Goal: Communication & Community: Answer question/provide support

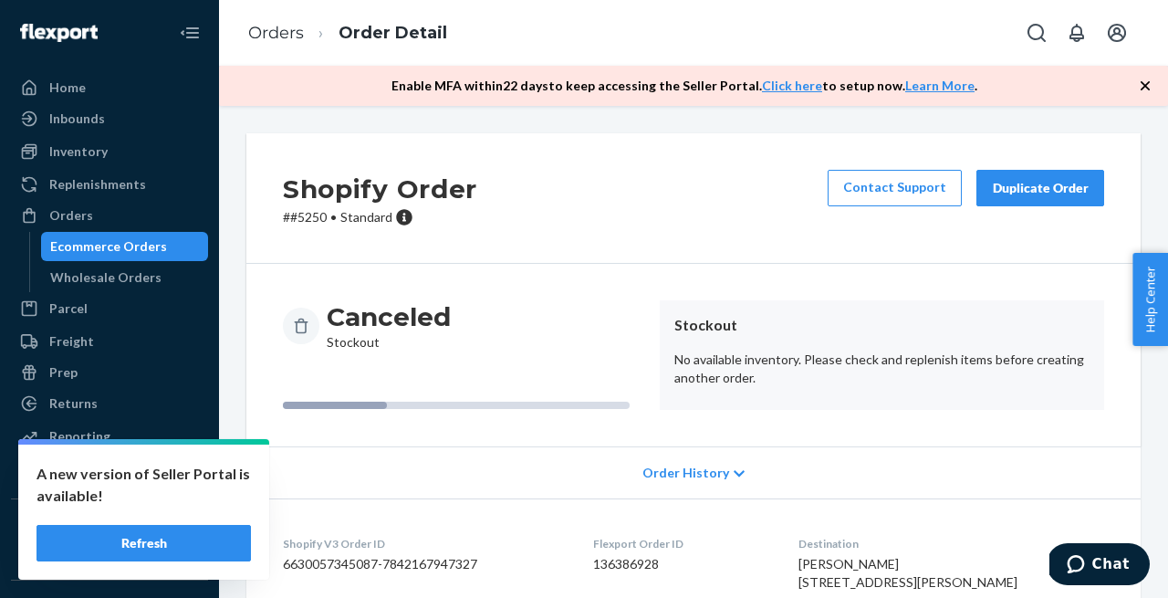
click at [181, 554] on button "Refresh" at bounding box center [143, 543] width 214 height 36
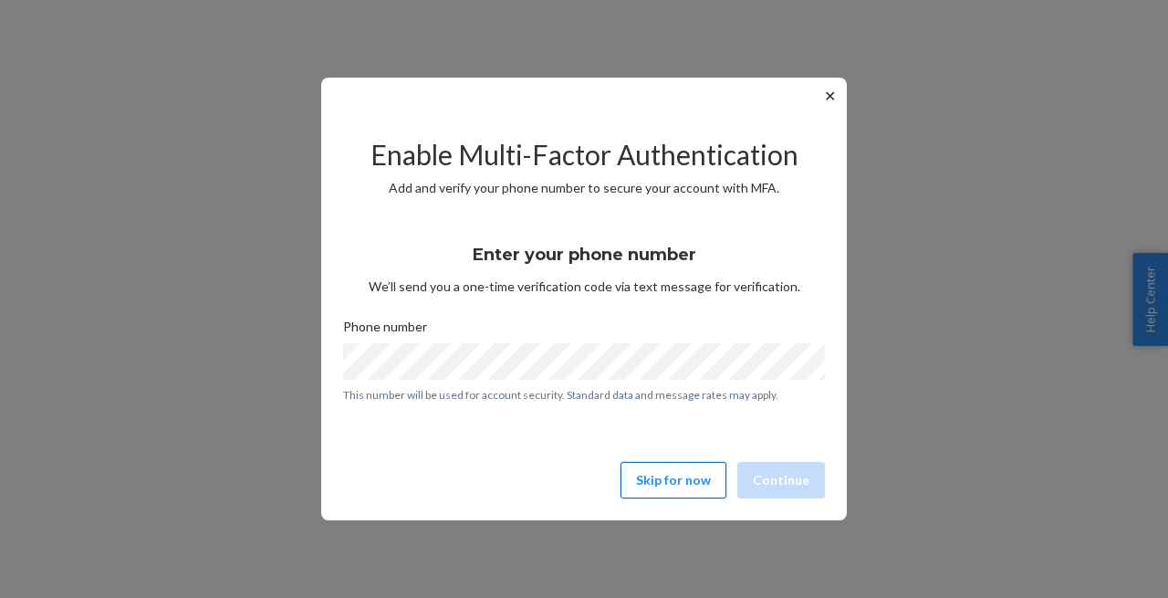
click at [653, 474] on button "Skip for now" at bounding box center [673, 480] width 106 height 36
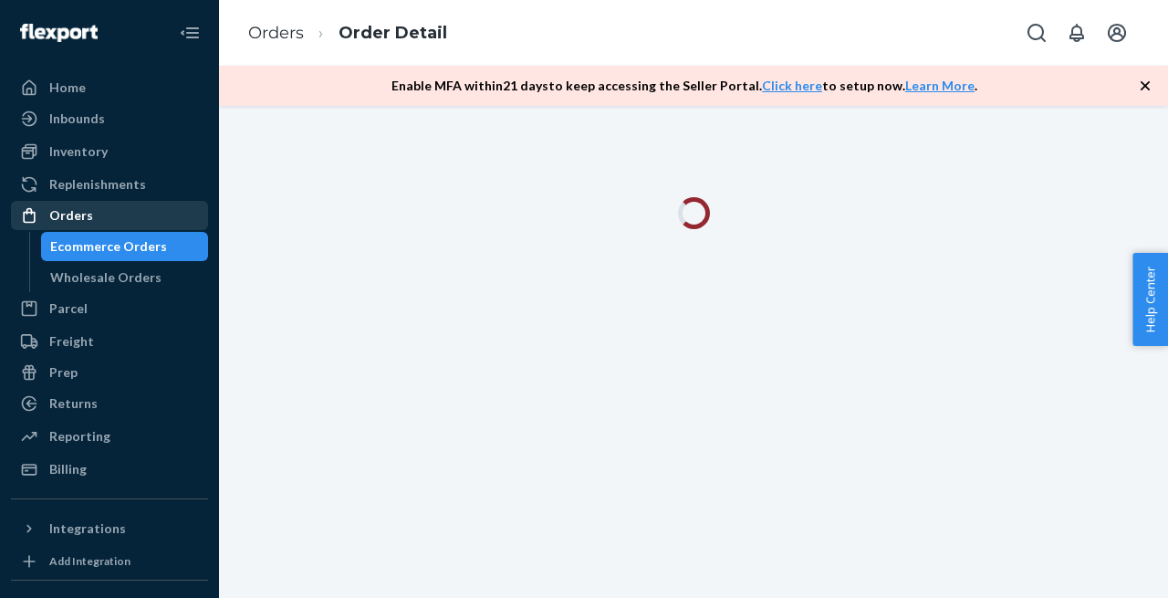
click at [78, 217] on div "Orders" at bounding box center [71, 215] width 44 height 18
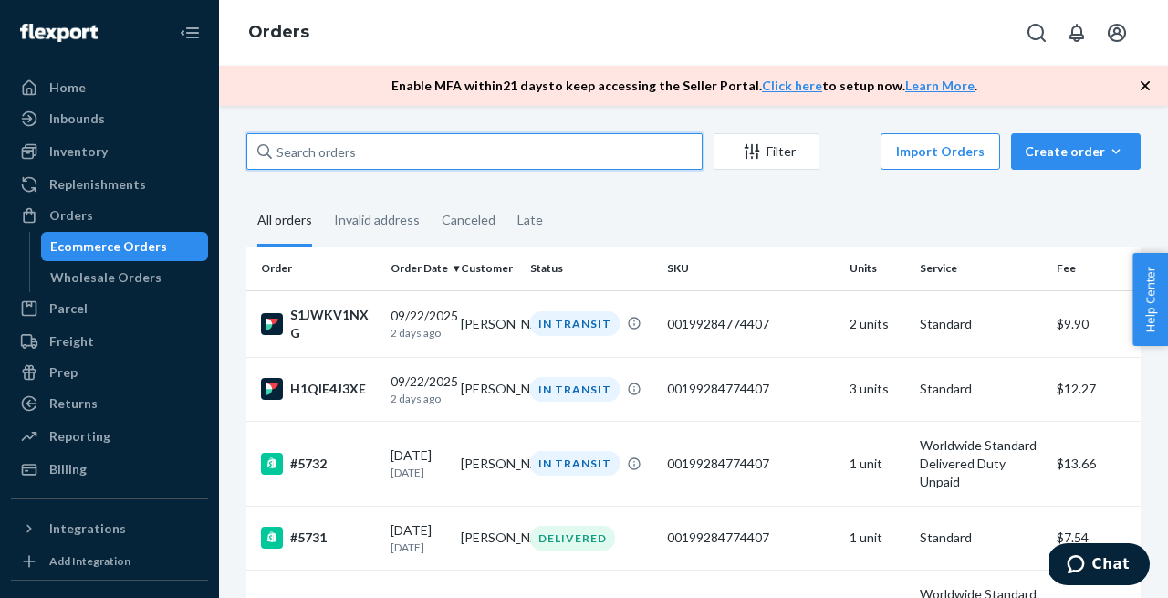
click at [363, 154] on input "text" at bounding box center [474, 151] width 456 height 36
paste input "[PERSON_NAME][EMAIL_ADDRESS][PERSON_NAME][DOMAIN_NAME]"
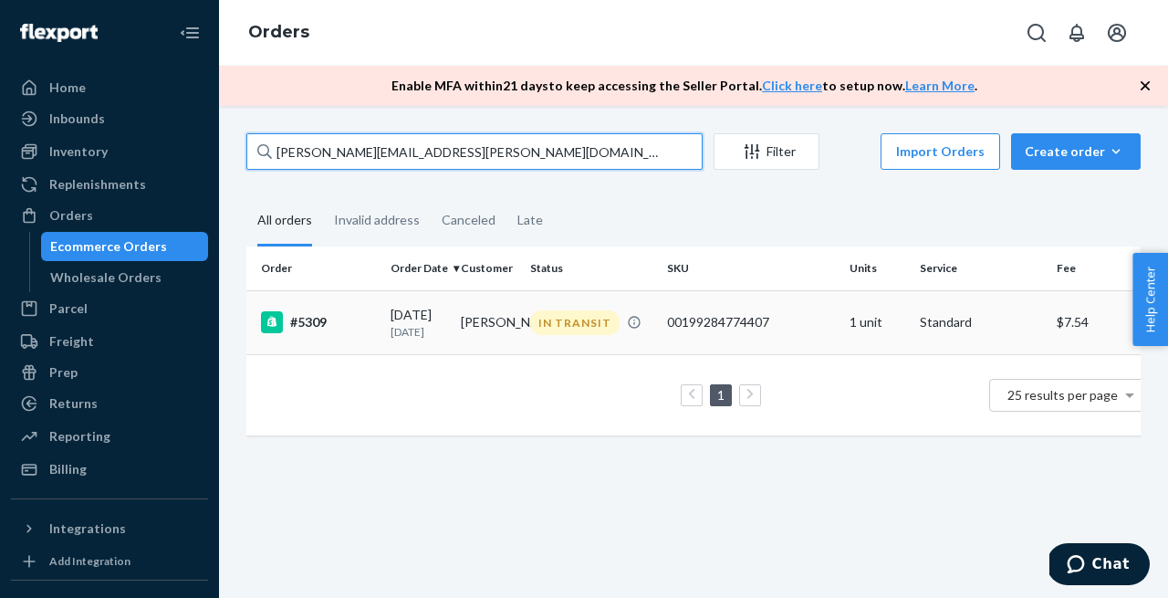
type input "[PERSON_NAME][EMAIL_ADDRESS][PERSON_NAME][DOMAIN_NAME]"
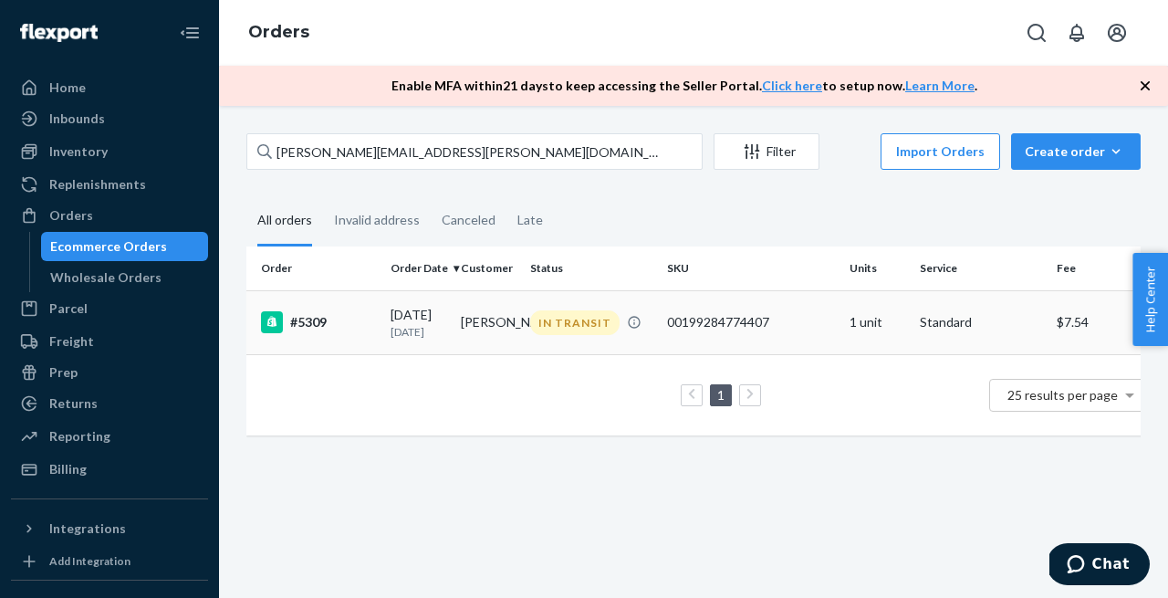
click at [306, 333] on div "#5309" at bounding box center [318, 322] width 115 height 22
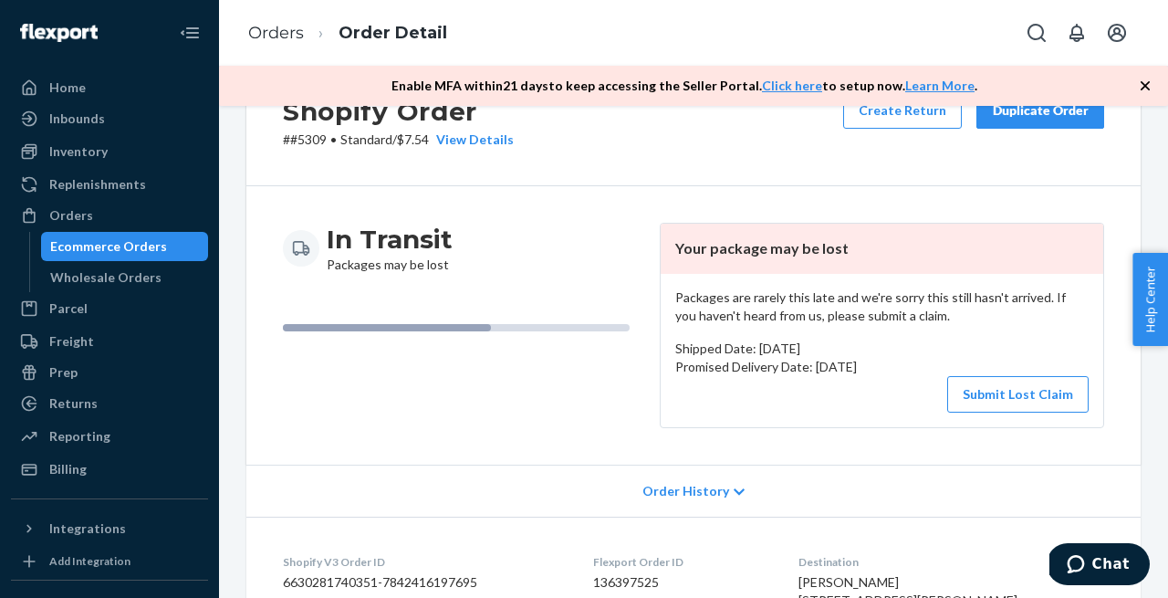
scroll to position [80, 0]
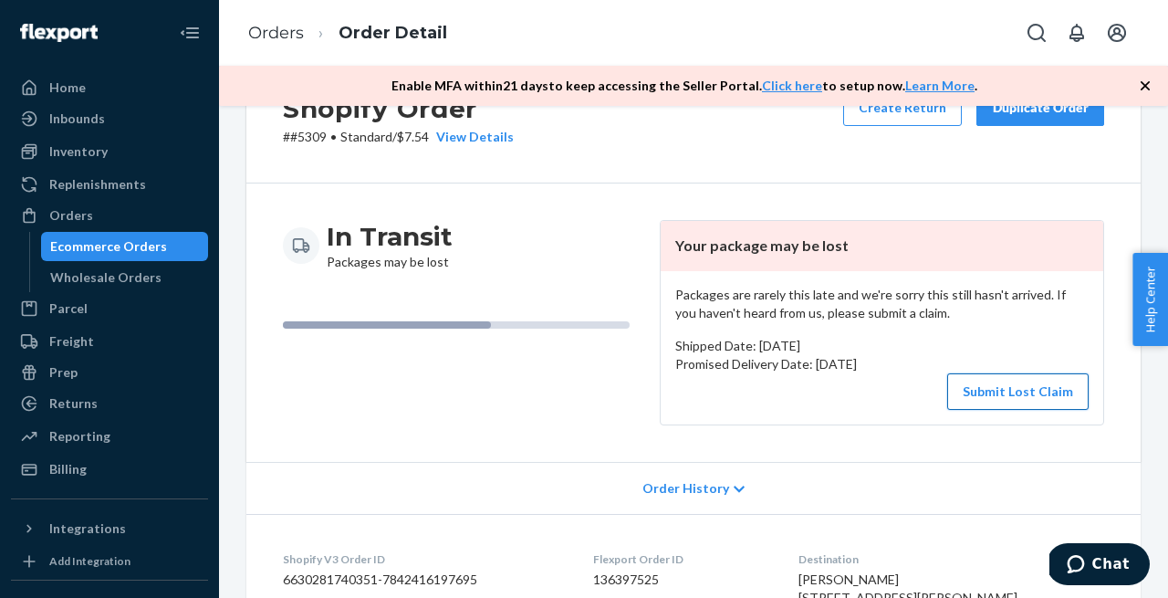
click at [1017, 386] on button "Submit Lost Claim" at bounding box center [1017, 391] width 141 height 36
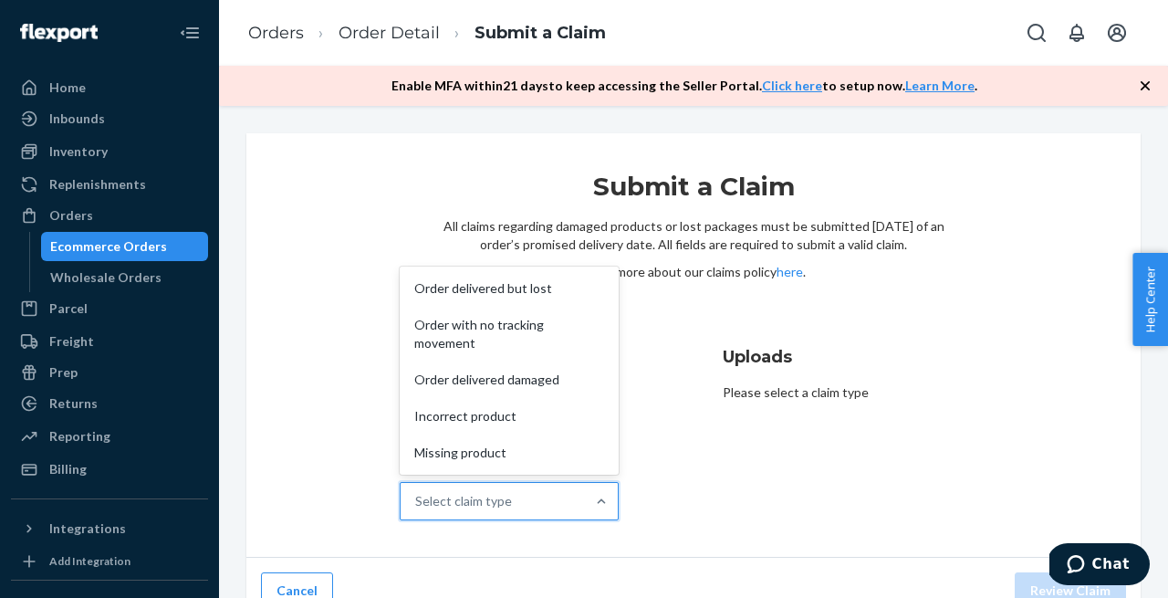
click at [542, 508] on div "Select claim type" at bounding box center [493, 501] width 184 height 36
click at [417, 508] on input "Why are you submitting a claim? option Order delivered but lost focused, 1 of 5…" at bounding box center [416, 501] width 2 height 18
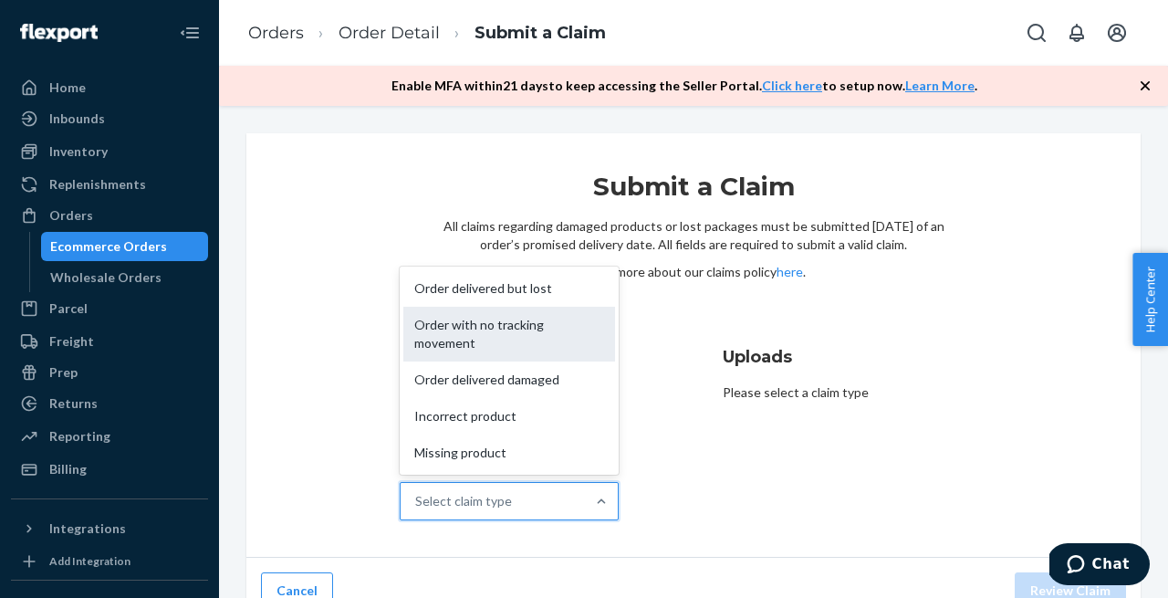
click at [495, 340] on div "Order with no tracking movement" at bounding box center [509, 334] width 212 height 55
click at [417, 492] on input "Why are you submitting a claim? option Order with no tracking movement focused,…" at bounding box center [416, 501] width 2 height 18
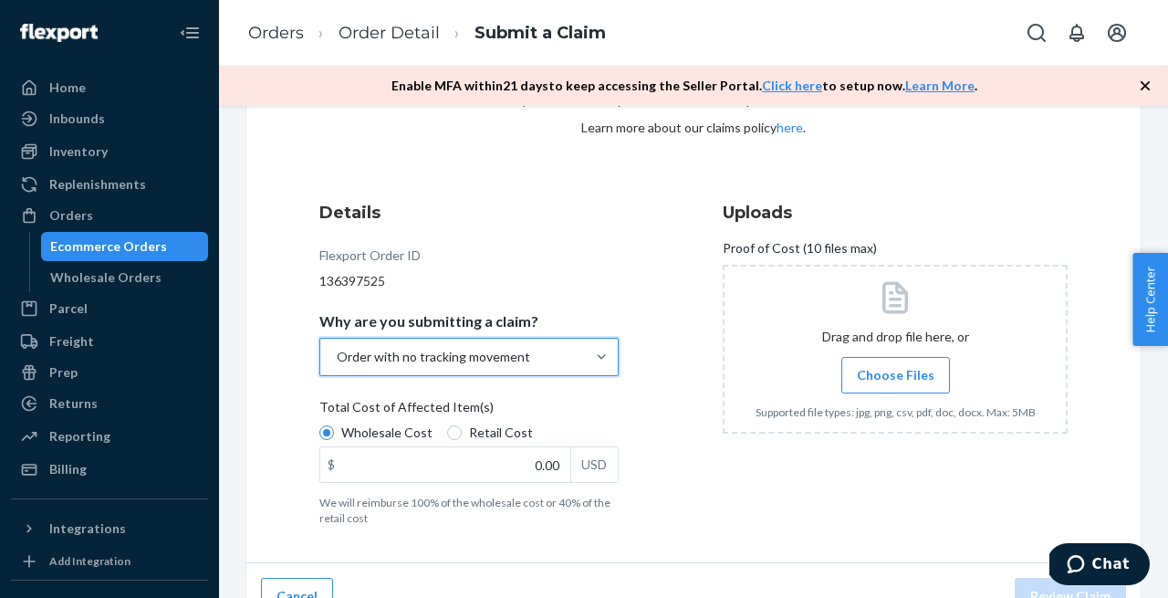
scroll to position [176, 0]
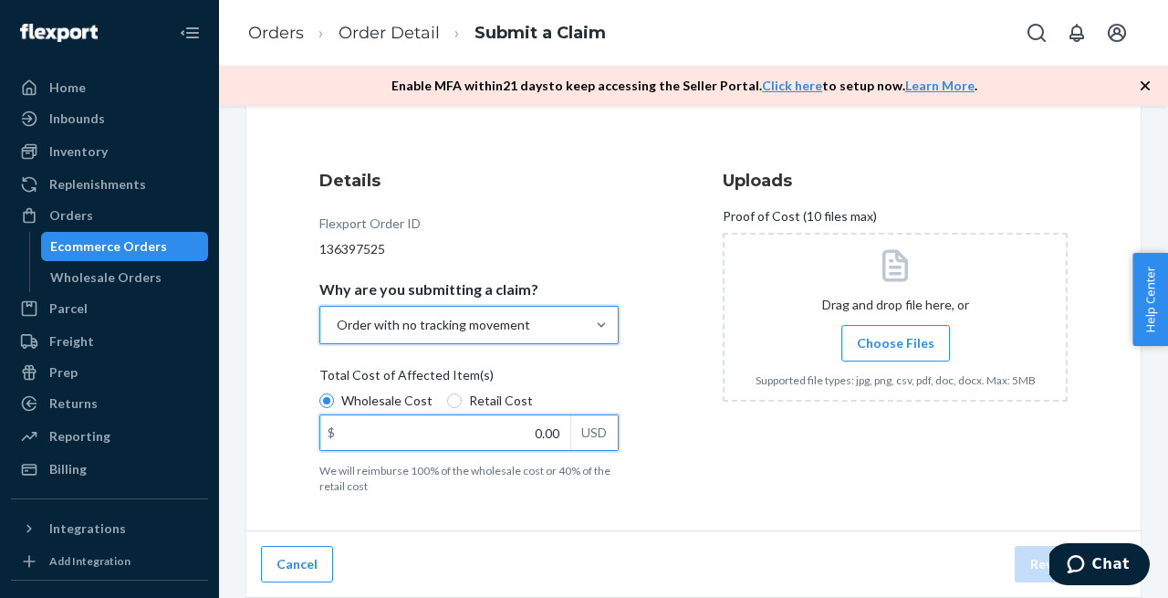
click at [484, 436] on input "0.00" at bounding box center [445, 432] width 250 height 35
type input "36.00"
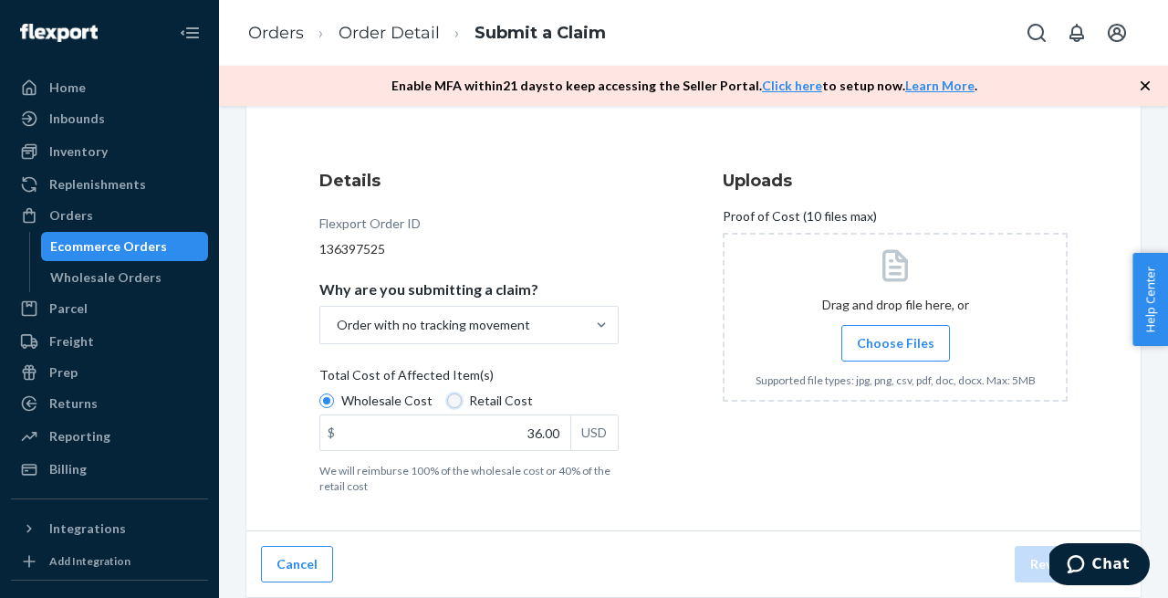
click at [452, 401] on input "Retail Cost" at bounding box center [454, 400] width 15 height 15
radio input "true"
radio input "false"
click at [880, 334] on span "Choose Files" at bounding box center [896, 343] width 78 height 18
click at [895, 334] on input "Choose Files" at bounding box center [895, 343] width 1 height 20
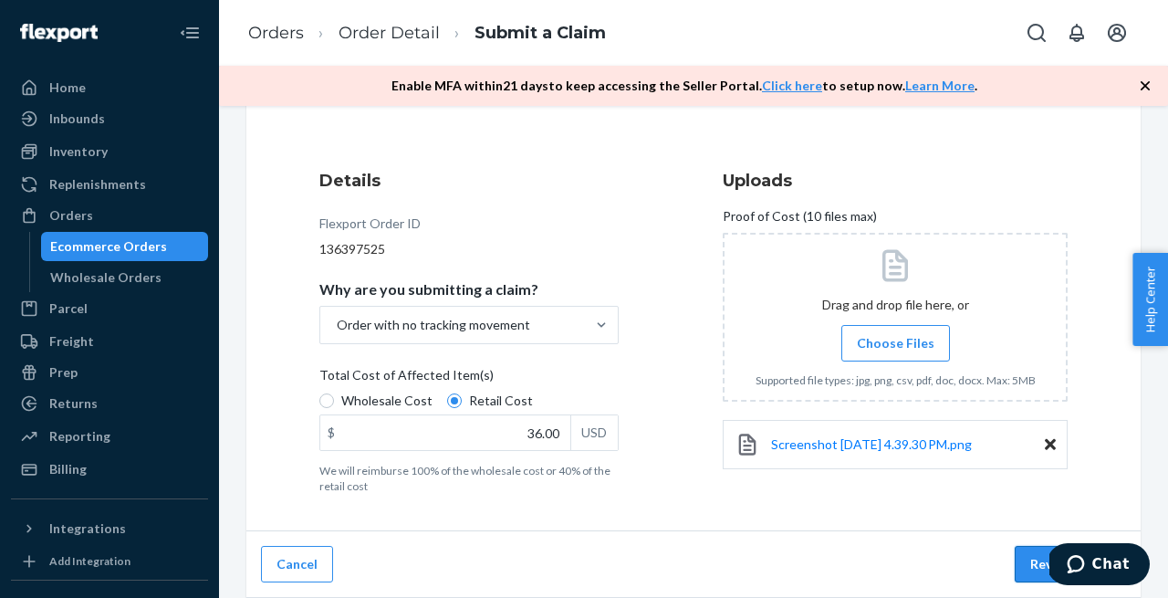
click at [1029, 558] on button "Review Claim" at bounding box center [1070, 564] width 111 height 36
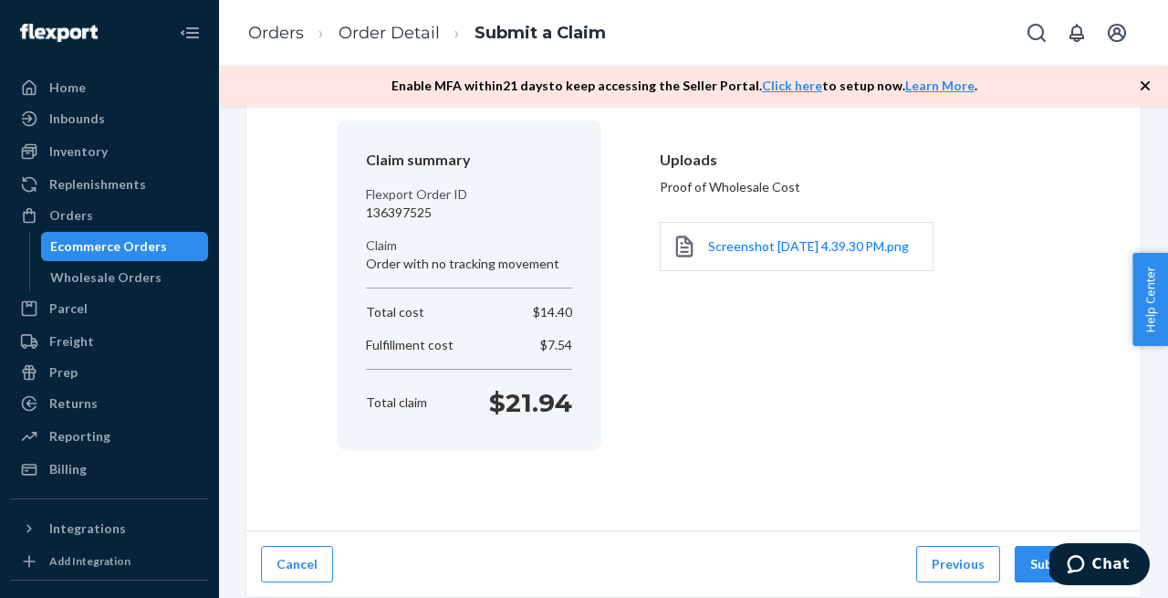
scroll to position [141, 0]
click at [1035, 568] on button "Submit Claim" at bounding box center [1070, 564] width 111 height 36
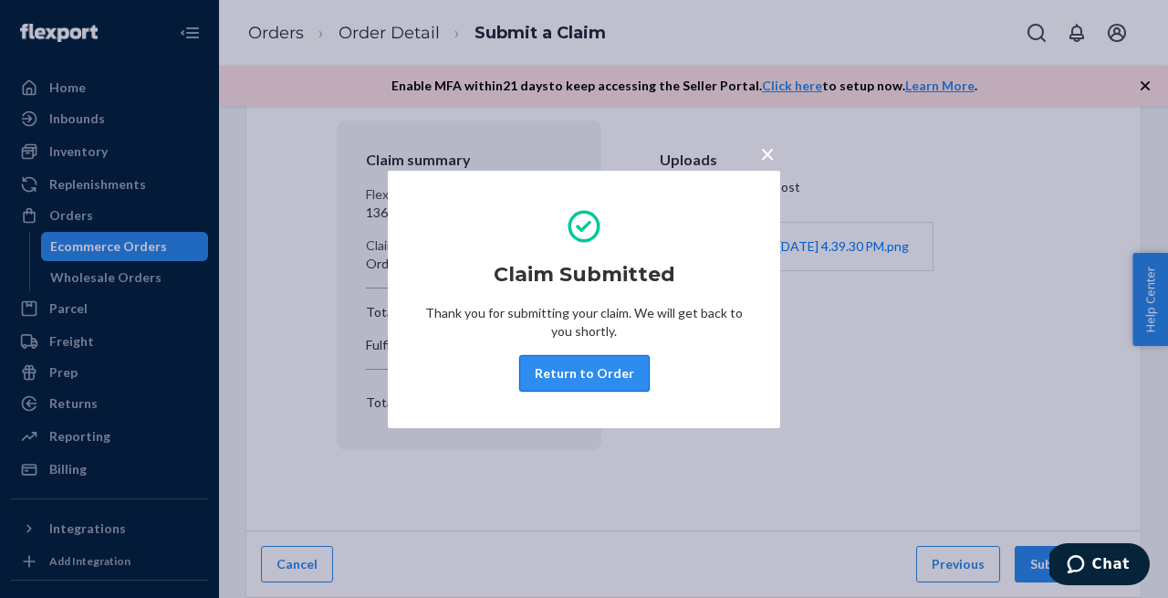
click at [620, 374] on button "Return to Order" at bounding box center [584, 373] width 130 height 36
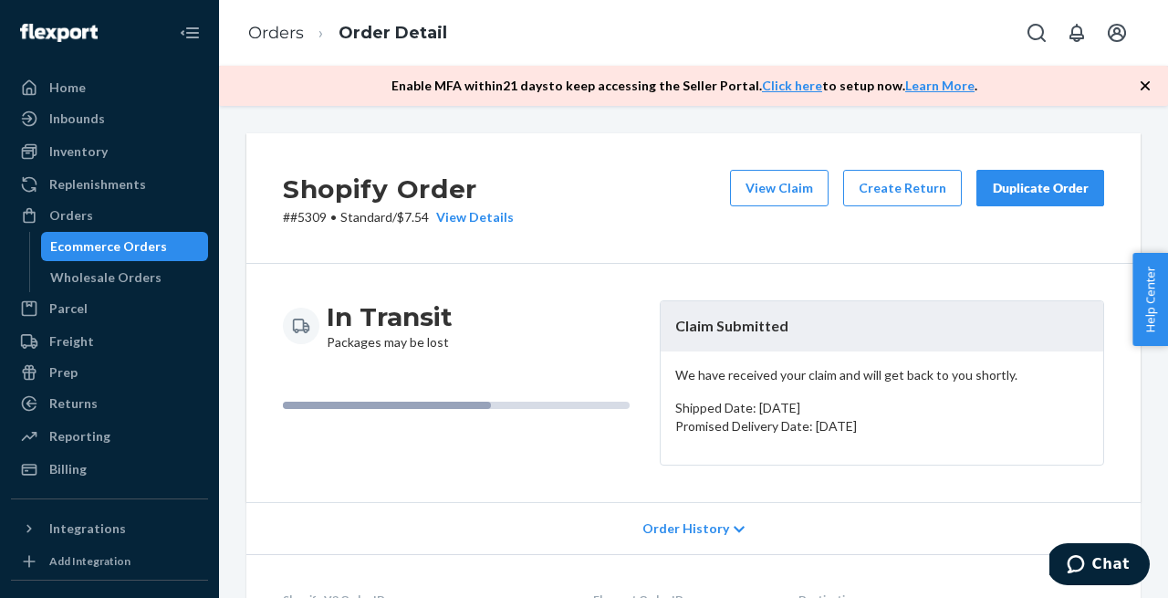
click at [1021, 176] on button "Duplicate Order" at bounding box center [1040, 188] width 128 height 36
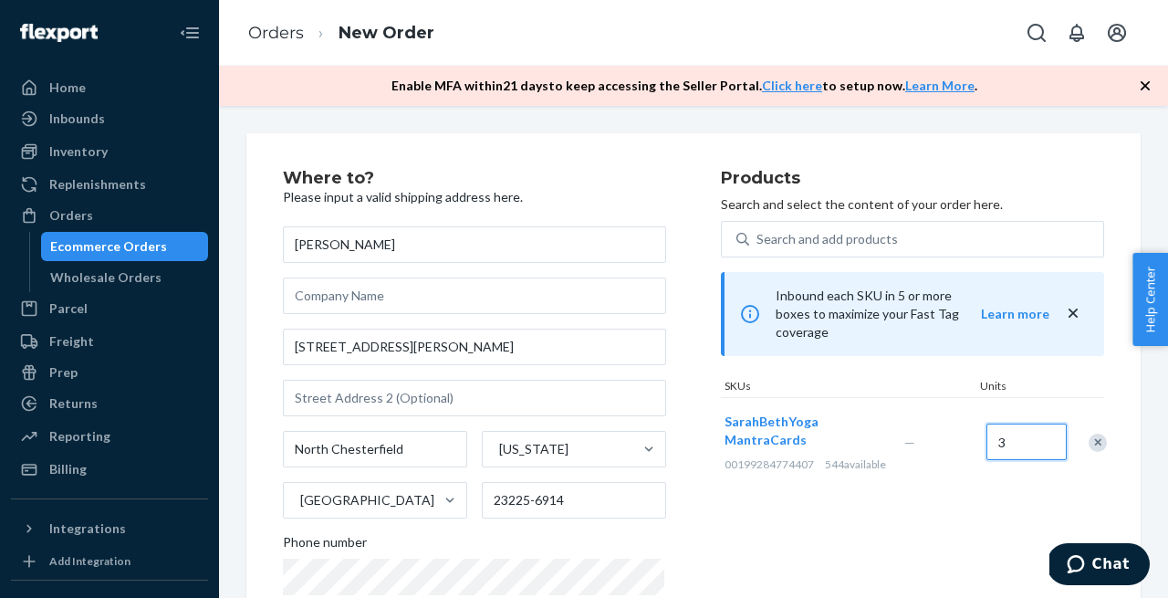
type input "3"
click at [796, 504] on div "Products Search and select the content of your order here. Search and add produ…" at bounding box center [912, 415] width 383 height 491
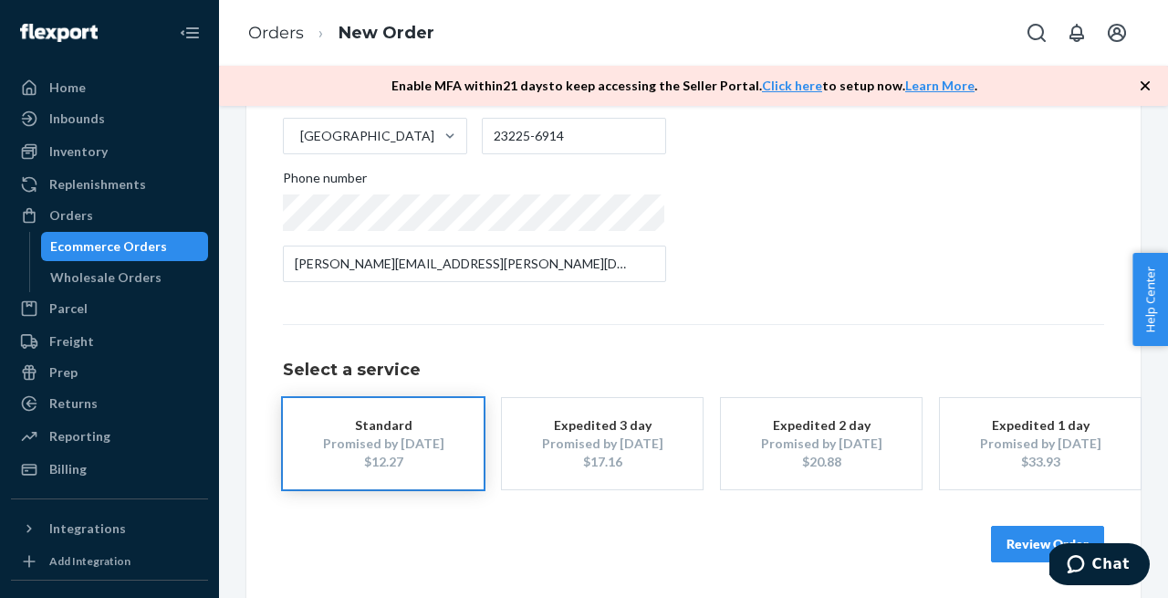
click at [1004, 542] on button "Review Order" at bounding box center [1047, 544] width 113 height 36
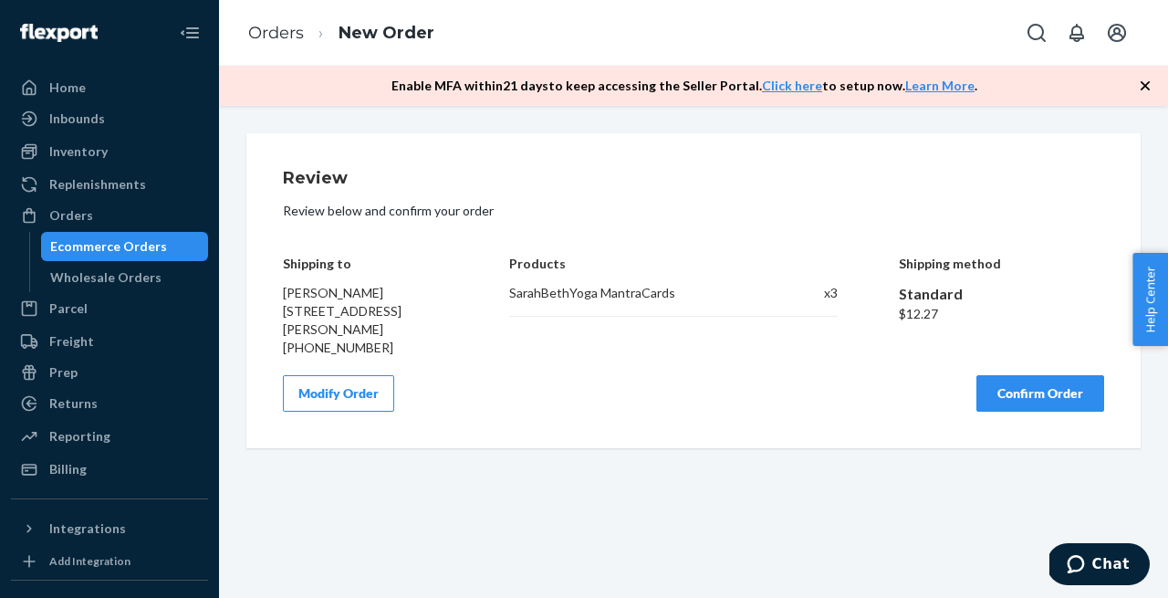
scroll to position [0, 0]
click at [1028, 411] on button "Confirm Order" at bounding box center [1040, 393] width 128 height 36
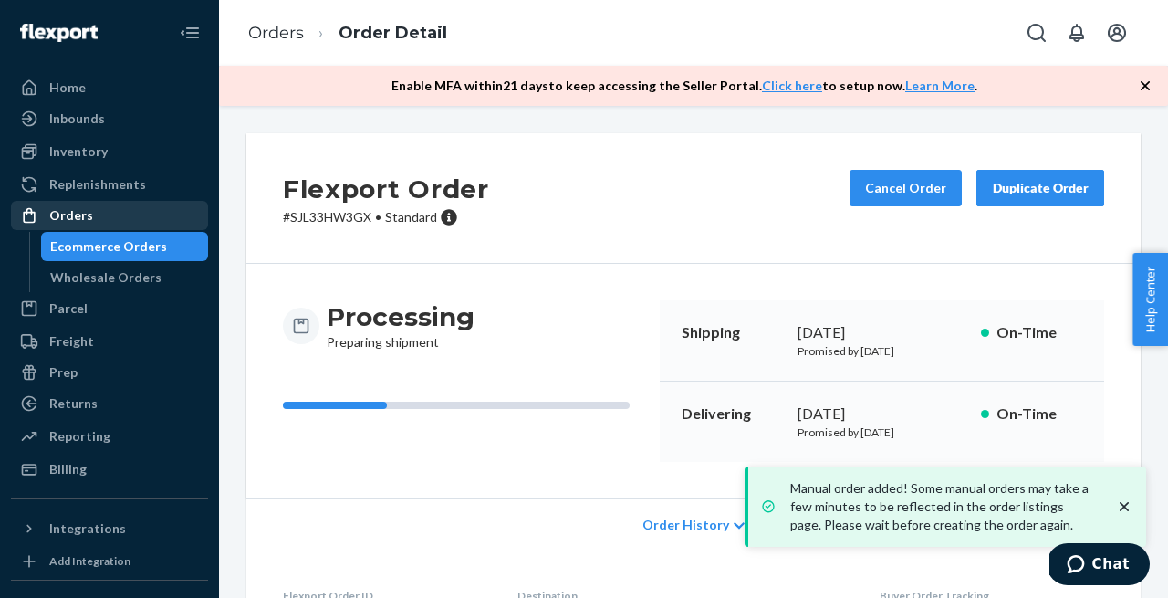
click at [82, 218] on div "Orders" at bounding box center [71, 215] width 44 height 18
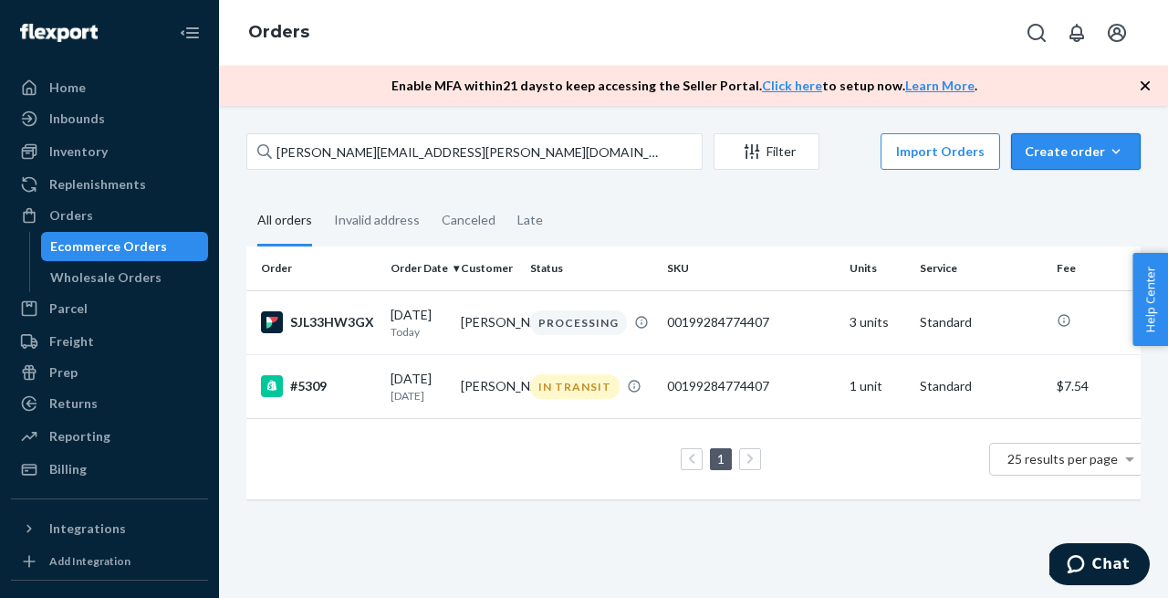
click at [1071, 153] on div "Create order" at bounding box center [1076, 151] width 102 height 18
click at [1060, 219] on span "Removal order" at bounding box center [1027, 212] width 100 height 13
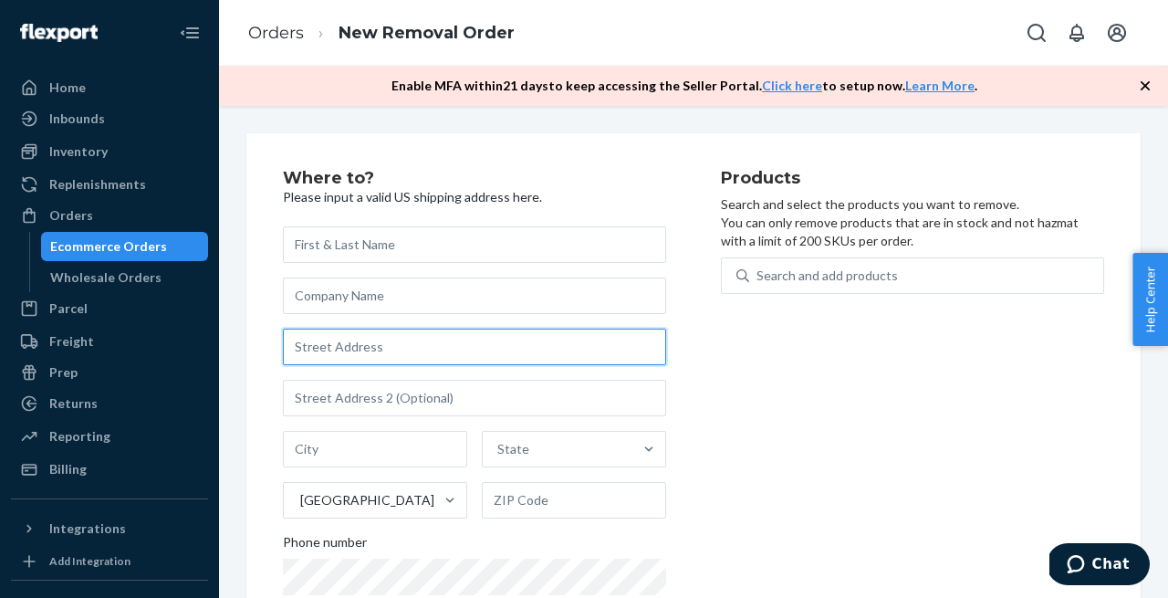
click at [350, 332] on input "text" at bounding box center [474, 346] width 383 height 36
paste input "[STREET_ADDRESS][PERSON_NAME]"
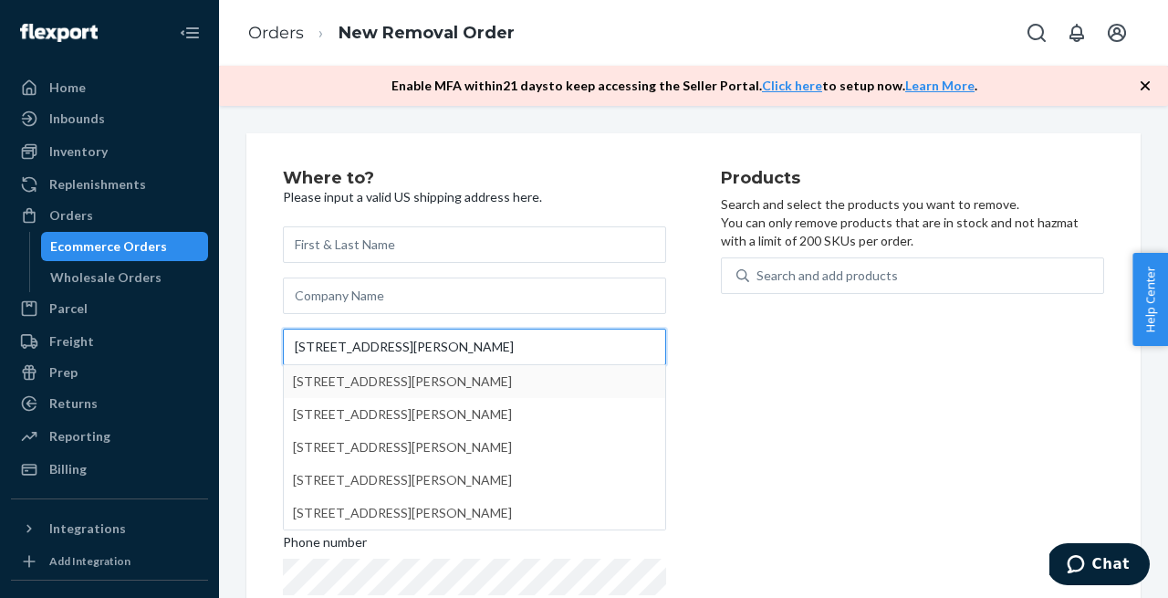
type input "[STREET_ADDRESS][PERSON_NAME]"
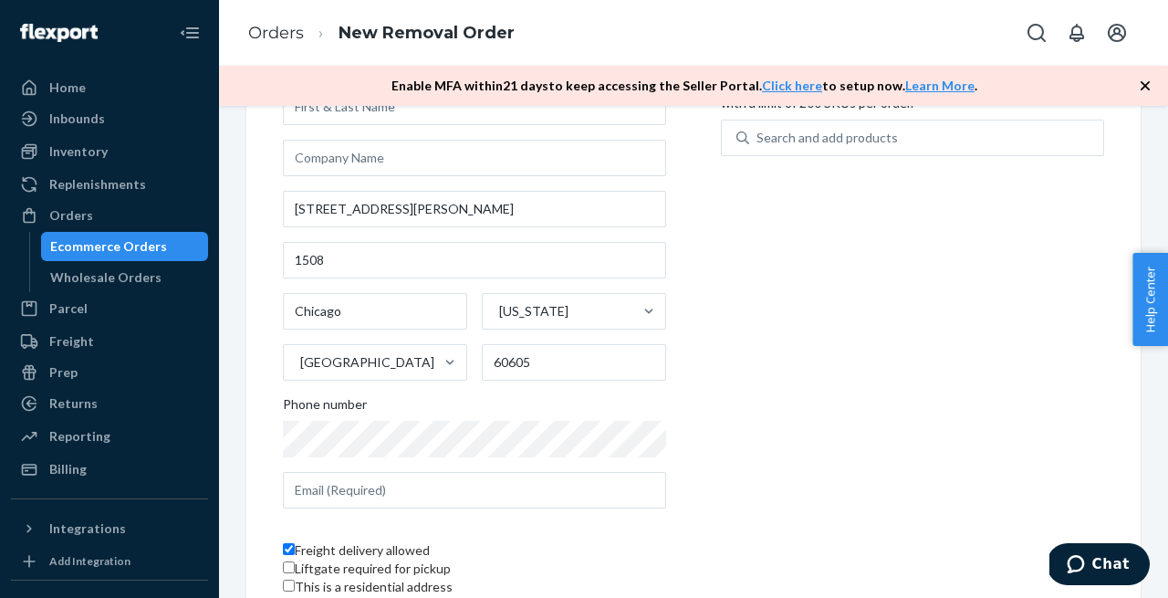
scroll to position [144, 0]
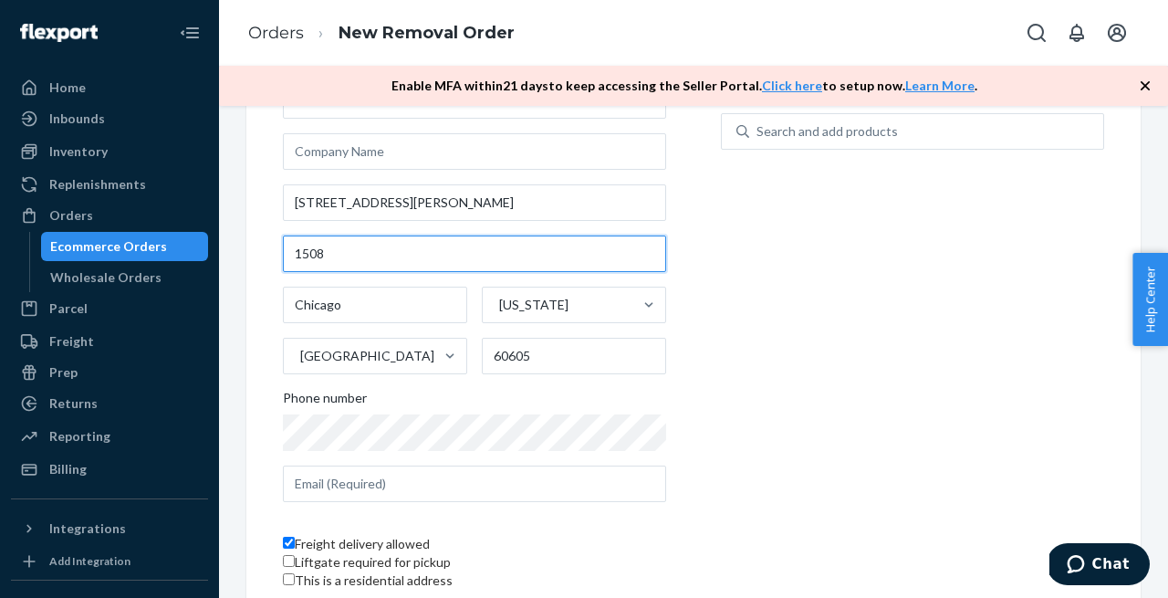
click at [297, 252] on input "text" at bounding box center [474, 253] width 383 height 36
type input "#1508"
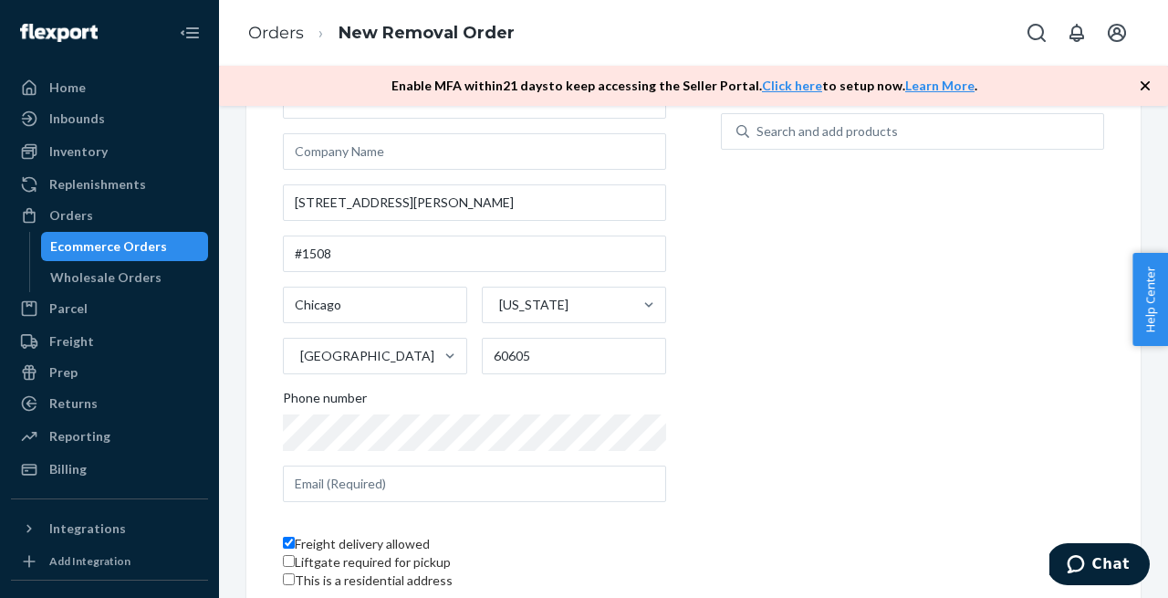
click at [721, 299] on div "Products Search and select the products you want to remove. You can only remove…" at bounding box center [912, 315] width 383 height 578
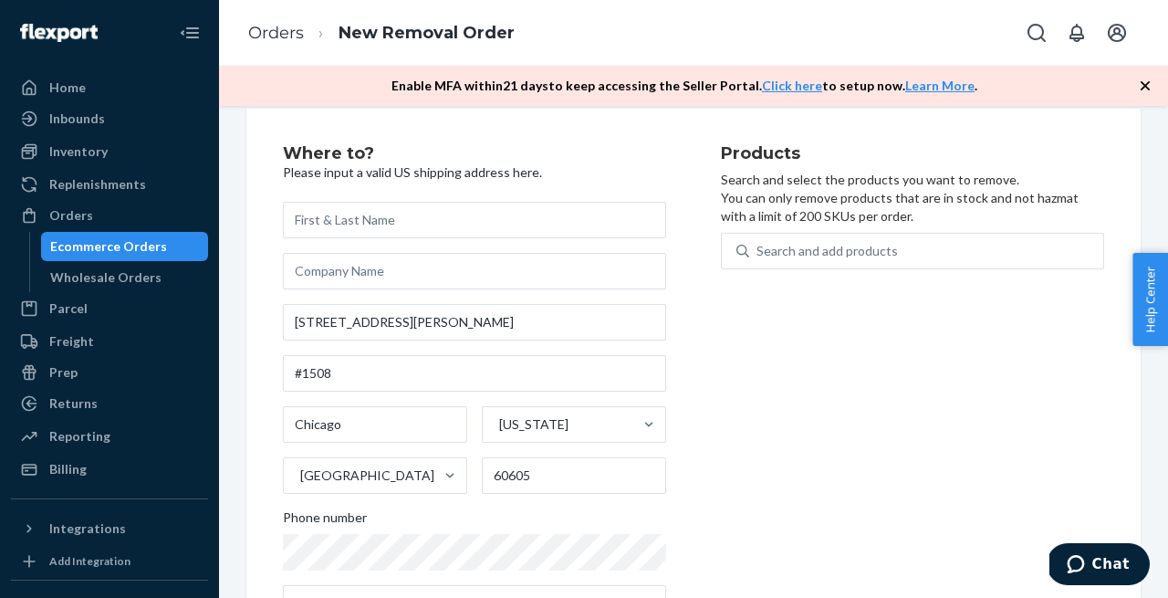
scroll to position [15, 0]
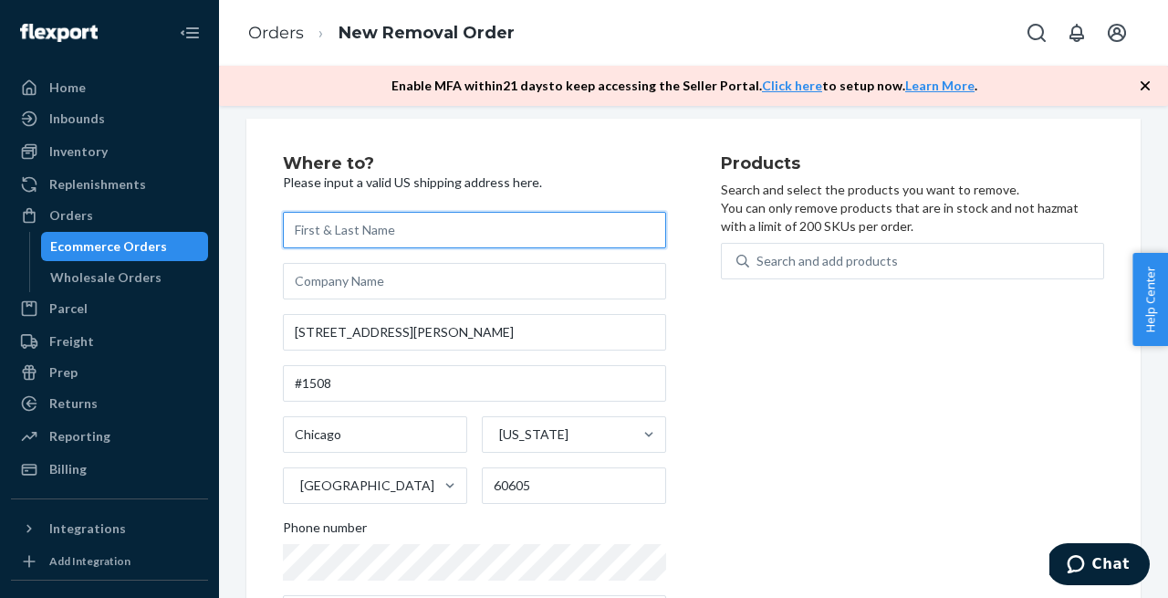
click at [312, 234] on input "text" at bounding box center [474, 230] width 383 height 36
paste input "[PERSON_NAME]"
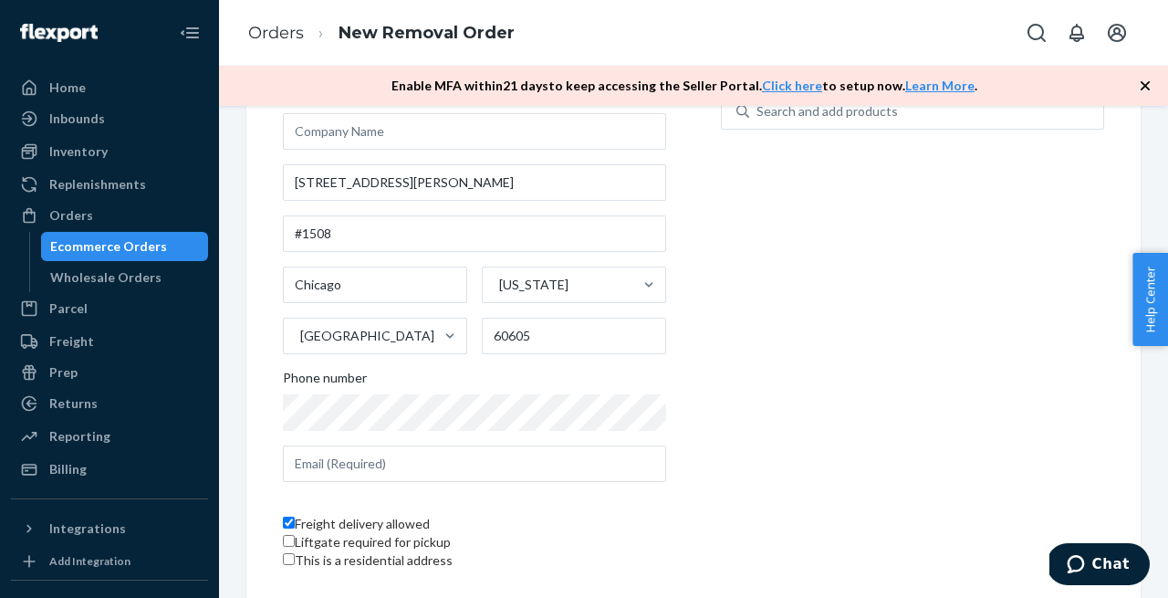
scroll to position [224, 0]
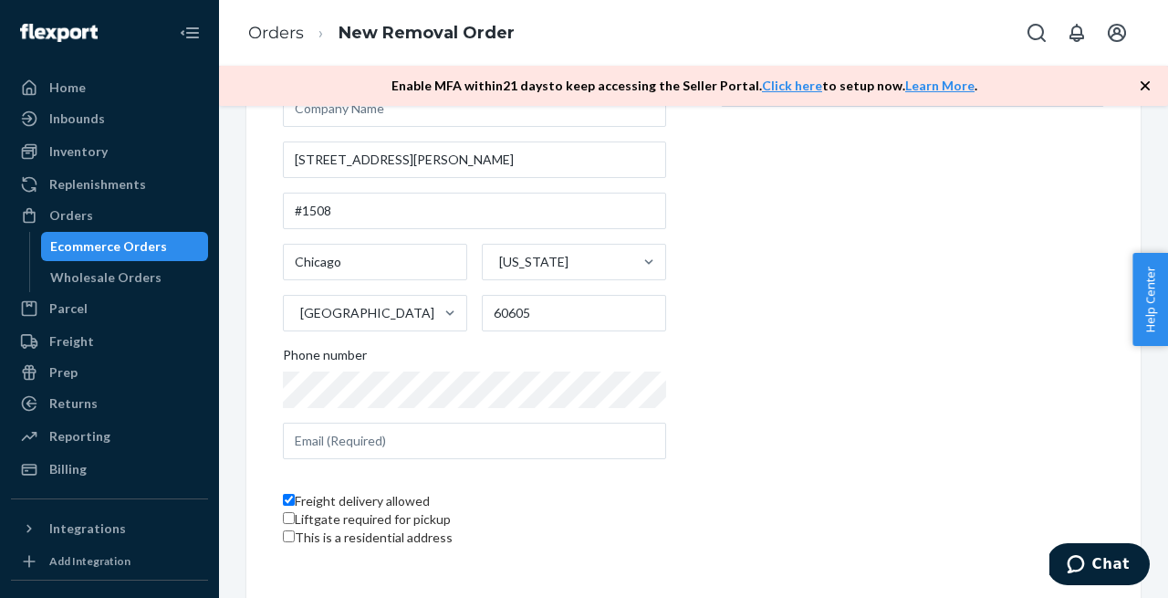
type input "[PERSON_NAME]"
click at [361, 422] on input "text" at bounding box center [474, 440] width 383 height 36
paste input "[EMAIL_ADDRESS][DOMAIN_NAME]"
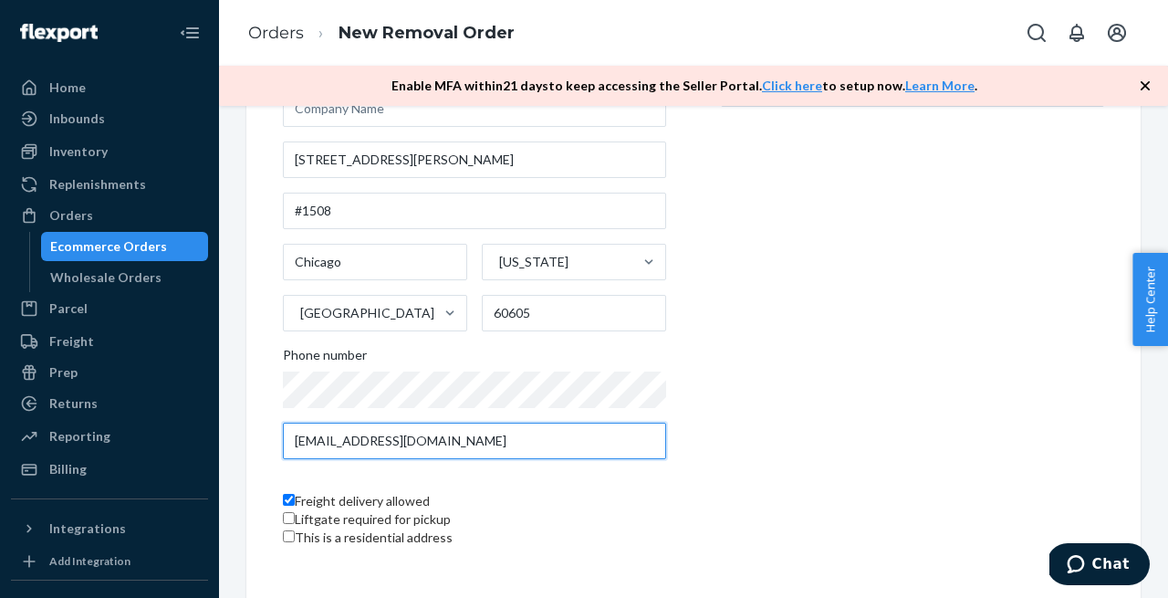
type input "[EMAIL_ADDRESS][DOMAIN_NAME]"
click at [724, 370] on div "Products Search and select the products you want to remove. You can only remove…" at bounding box center [912, 272] width 383 height 578
click at [287, 542] on input "This is a residential address" at bounding box center [289, 536] width 12 height 12
checkbox input "true"
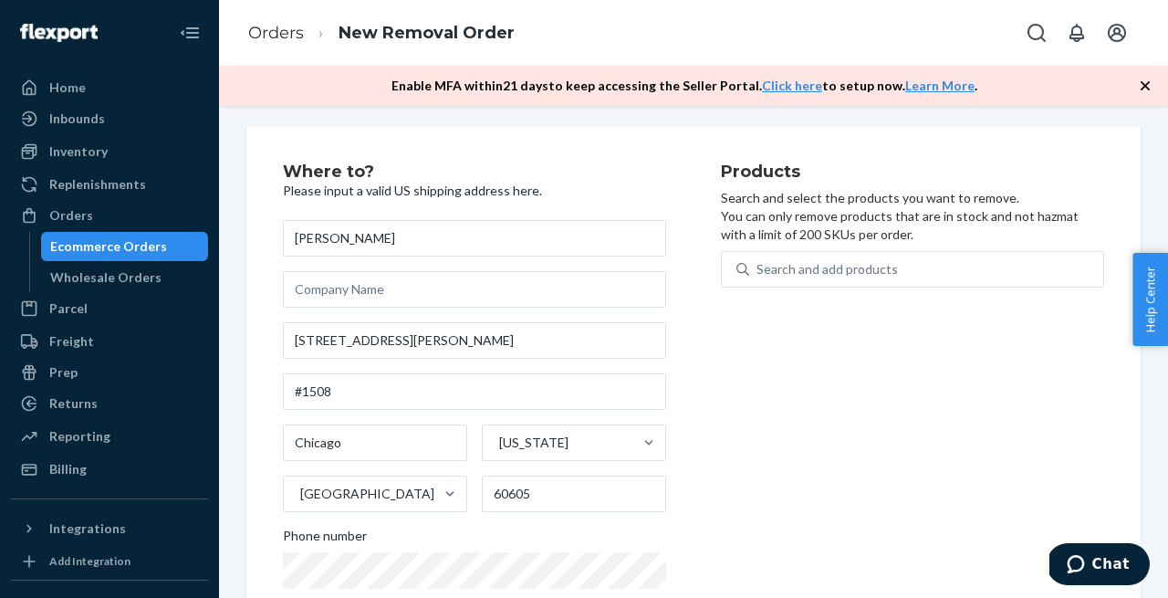
scroll to position [14, 0]
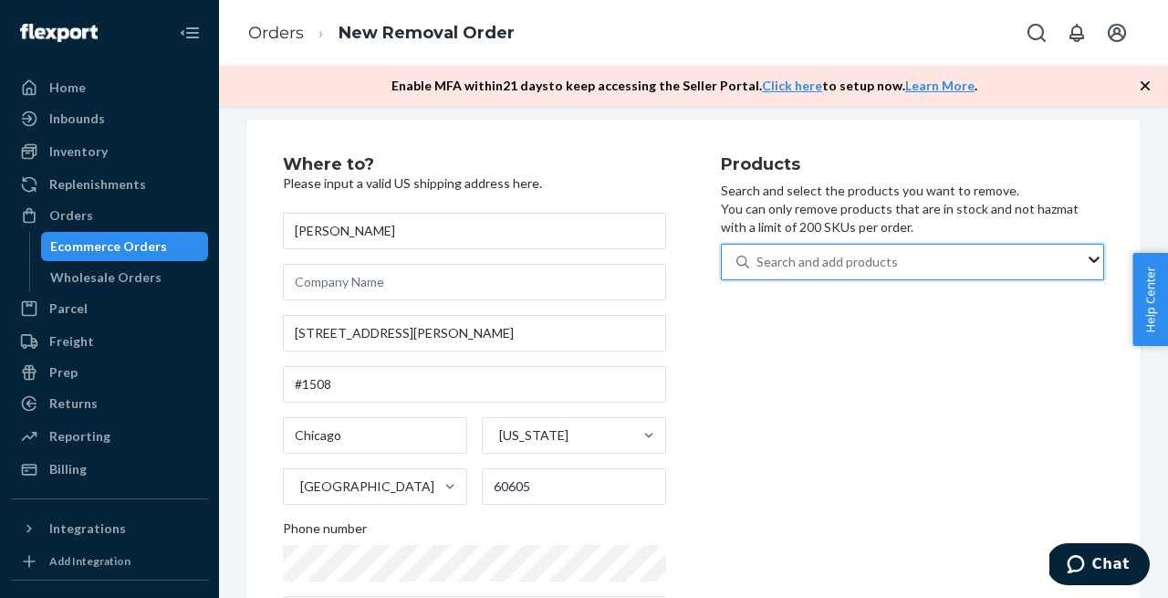
click at [763, 268] on div "Search and add products" at bounding box center [917, 261] width 336 height 33
click at [758, 268] on input "0 results available. Use Up and Down to choose options, press Enter to select t…" at bounding box center [757, 262] width 2 height 18
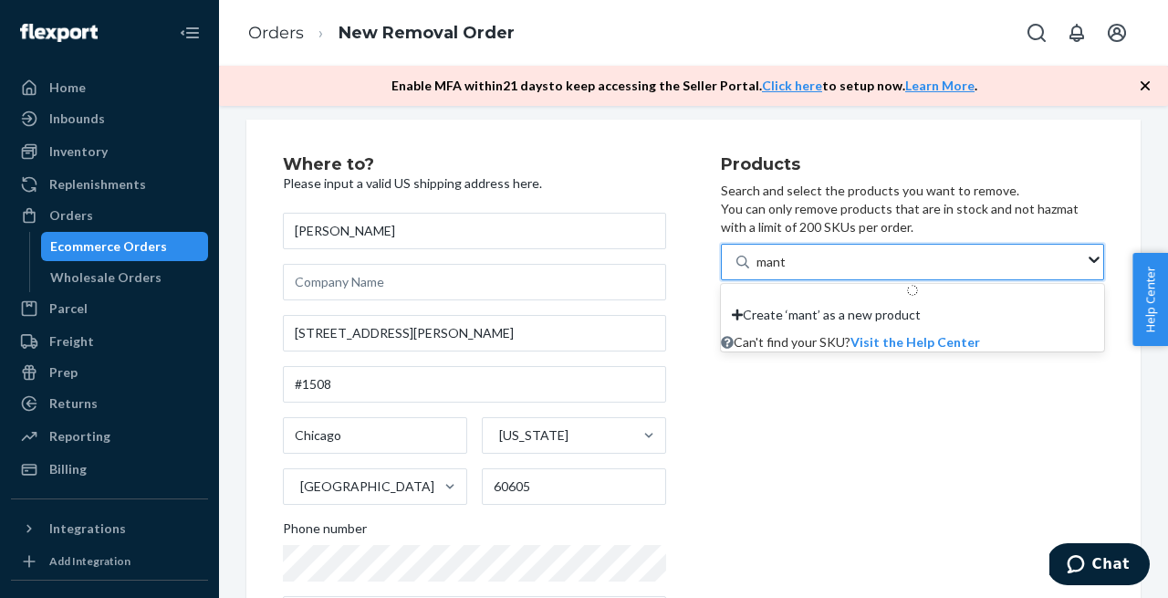
type input "mantr"
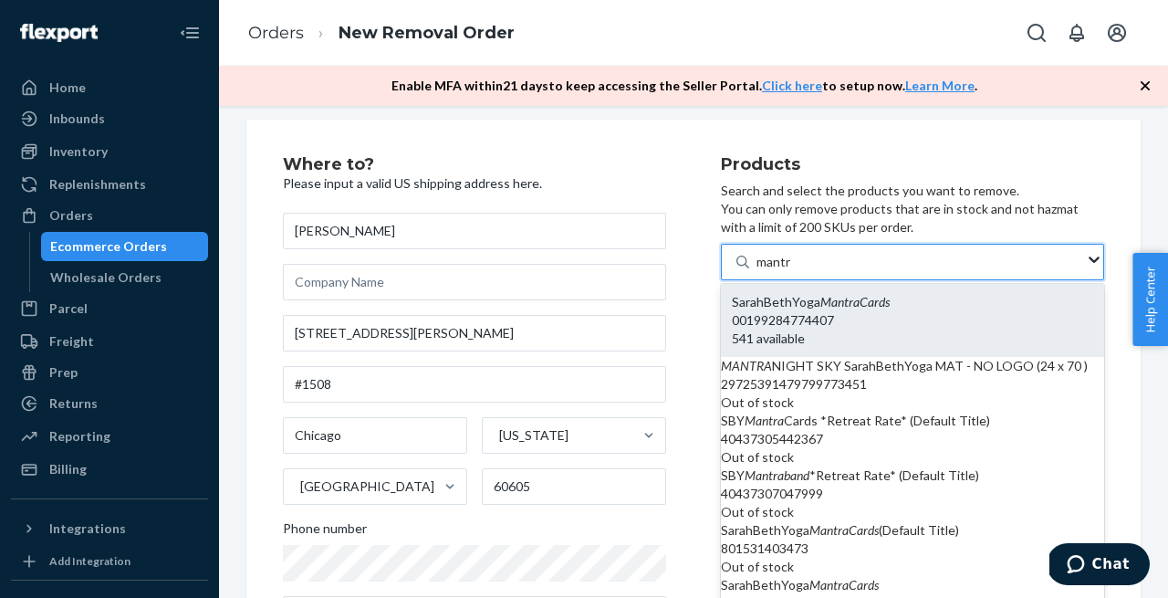
click at [818, 315] on div "00199284774407" at bounding box center [912, 320] width 361 height 18
click at [792, 271] on input "mantr" at bounding box center [774, 262] width 36 height 18
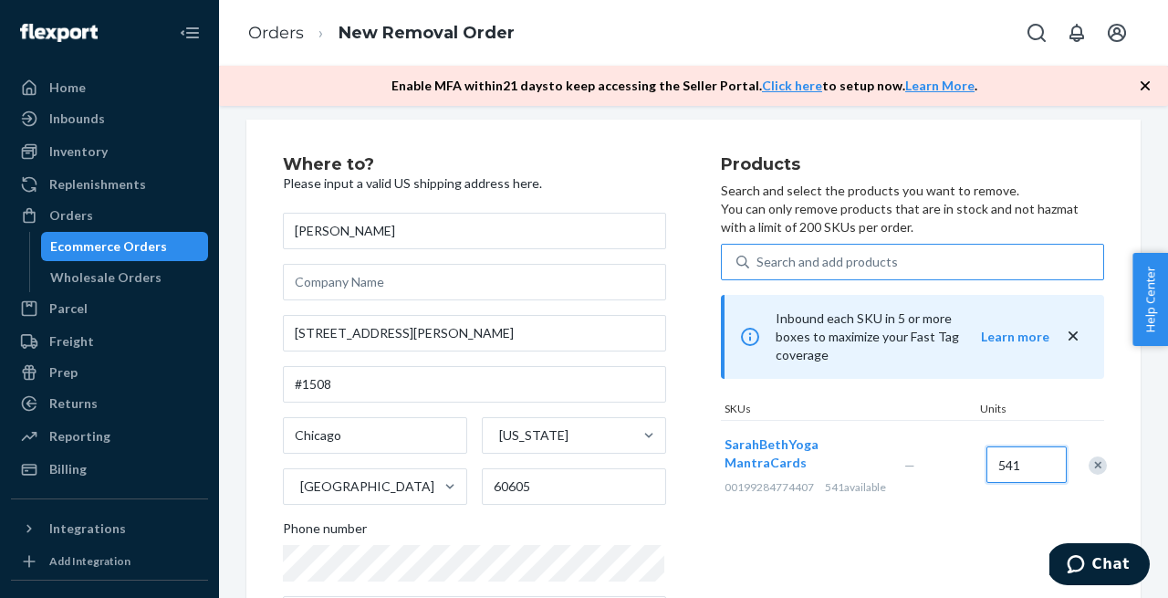
drag, startPoint x: 1022, startPoint y: 463, endPoint x: 986, endPoint y: 461, distance: 35.6
click at [986, 461] on input "541" at bounding box center [1026, 464] width 80 height 36
click at [1031, 462] on input "541" at bounding box center [1026, 464] width 80 height 36
click at [1018, 453] on input "150" at bounding box center [1026, 464] width 80 height 36
click at [961, 499] on div "SarahBethYoga MantraCards 00199284774407 541 available — 15" at bounding box center [912, 464] width 383 height 89
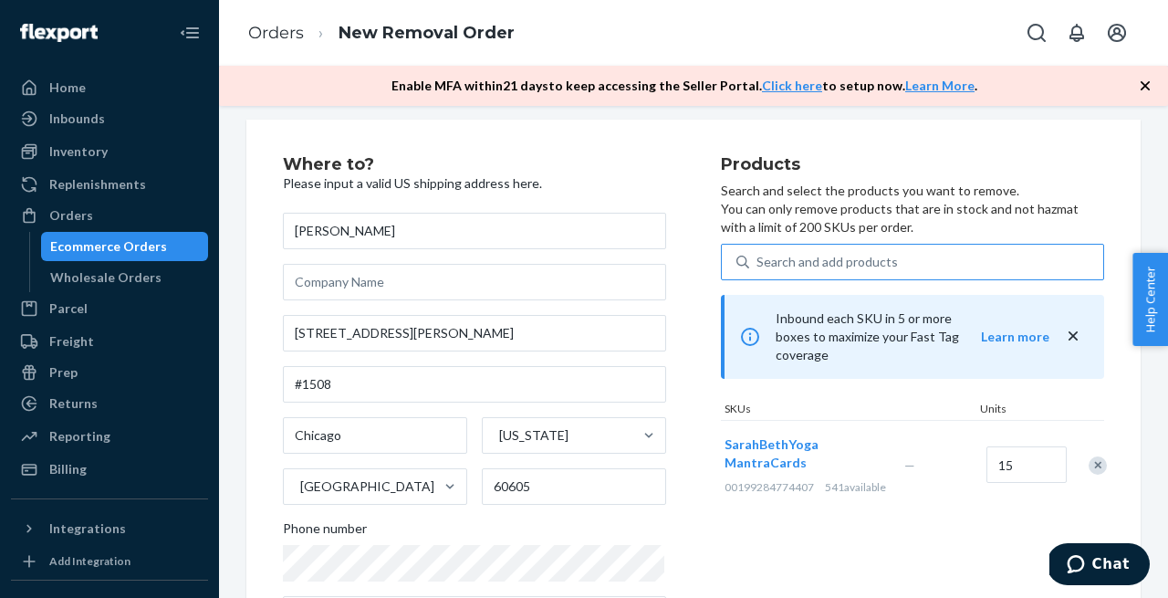
scroll to position [224, 0]
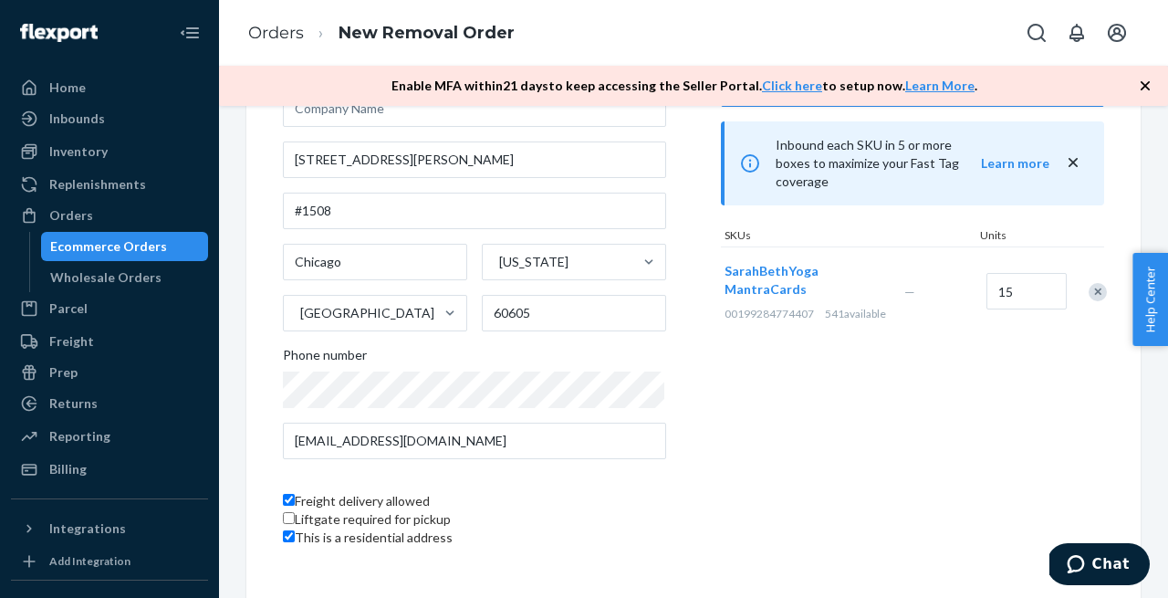
click at [804, 485] on div "Products Search and select the products you want to remove. You can only remove…" at bounding box center [912, 272] width 383 height 578
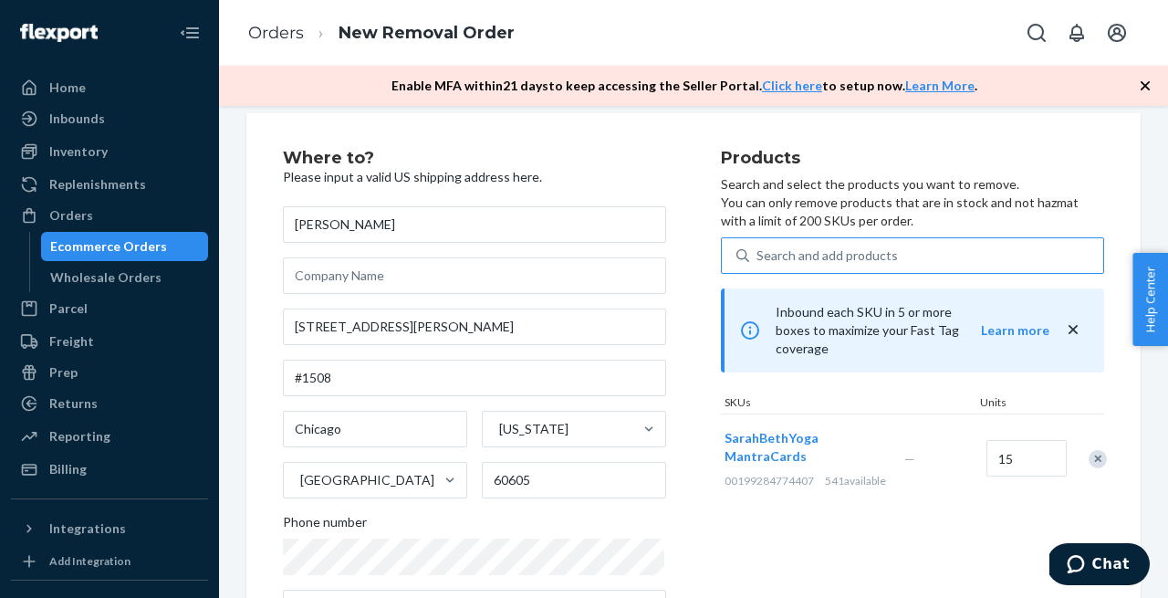
scroll to position [4, 0]
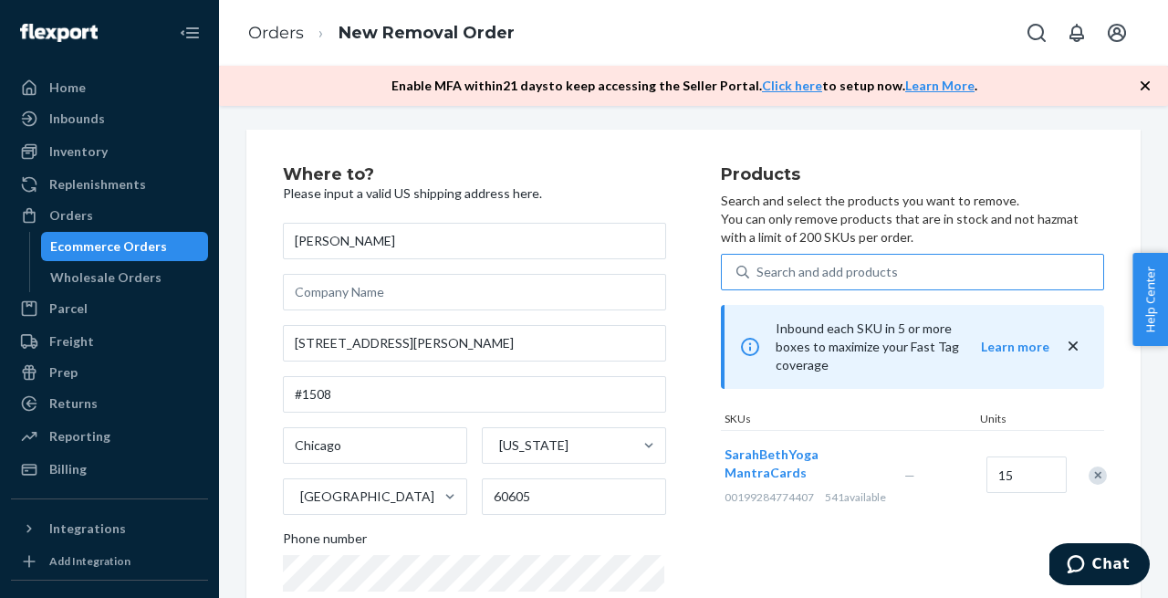
click at [687, 532] on div "Where to? Please input a valid US shipping address here. [PERSON_NAME] [STREET_…" at bounding box center [502, 455] width 438 height 578
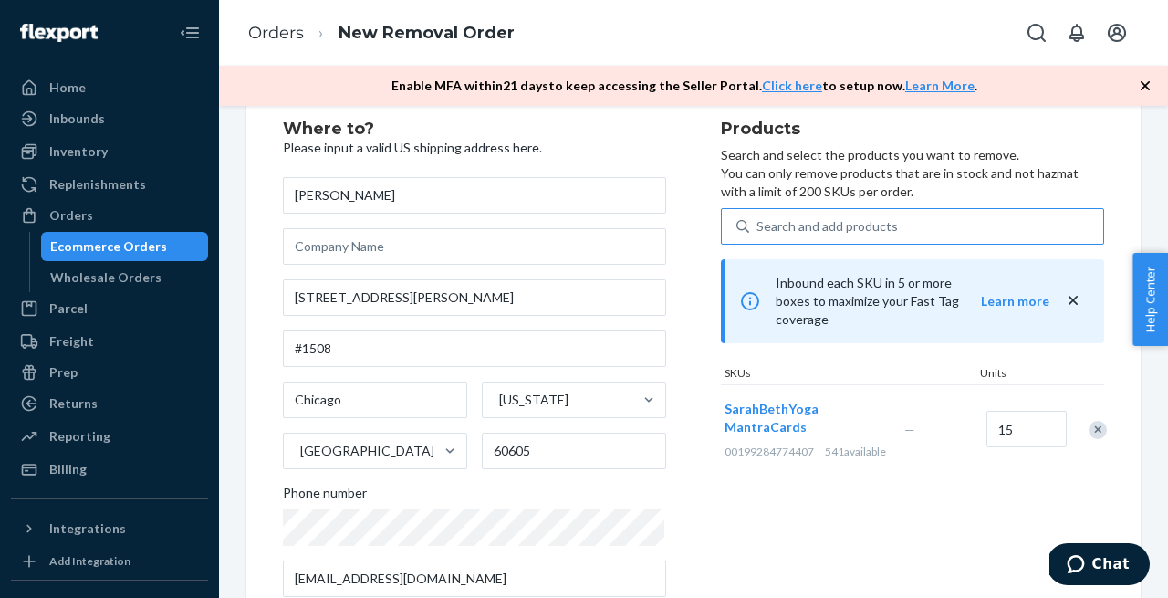
scroll to position [0, 0]
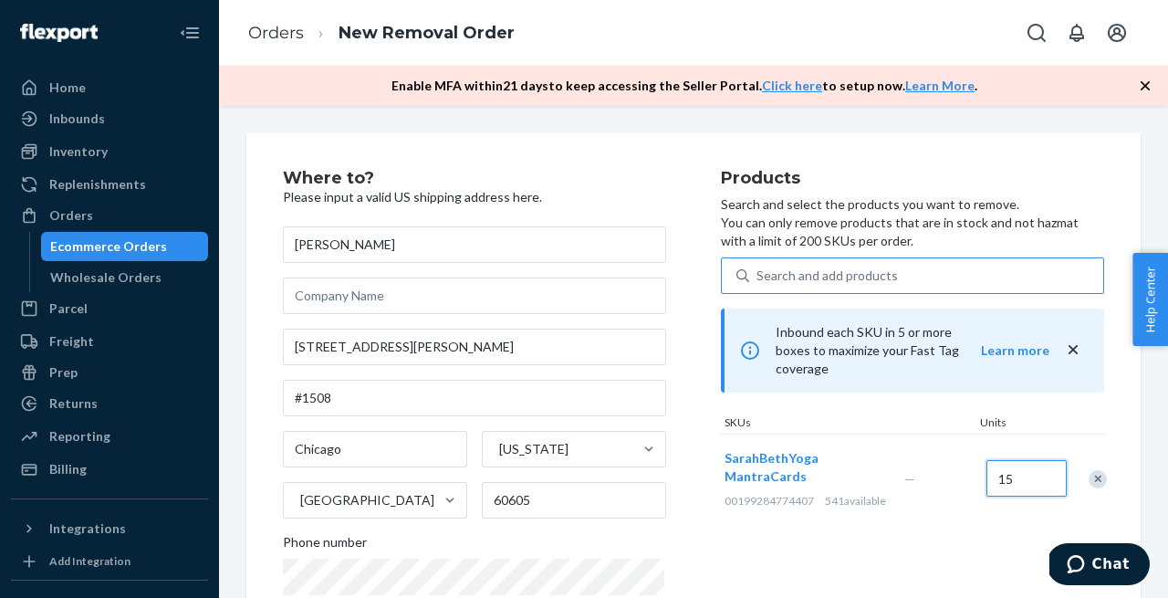
click at [1025, 474] on input "15" at bounding box center [1026, 478] width 80 height 36
type input "24"
click at [721, 537] on div "Products Search and select the products you want to remove. You can only remove…" at bounding box center [912, 459] width 383 height 578
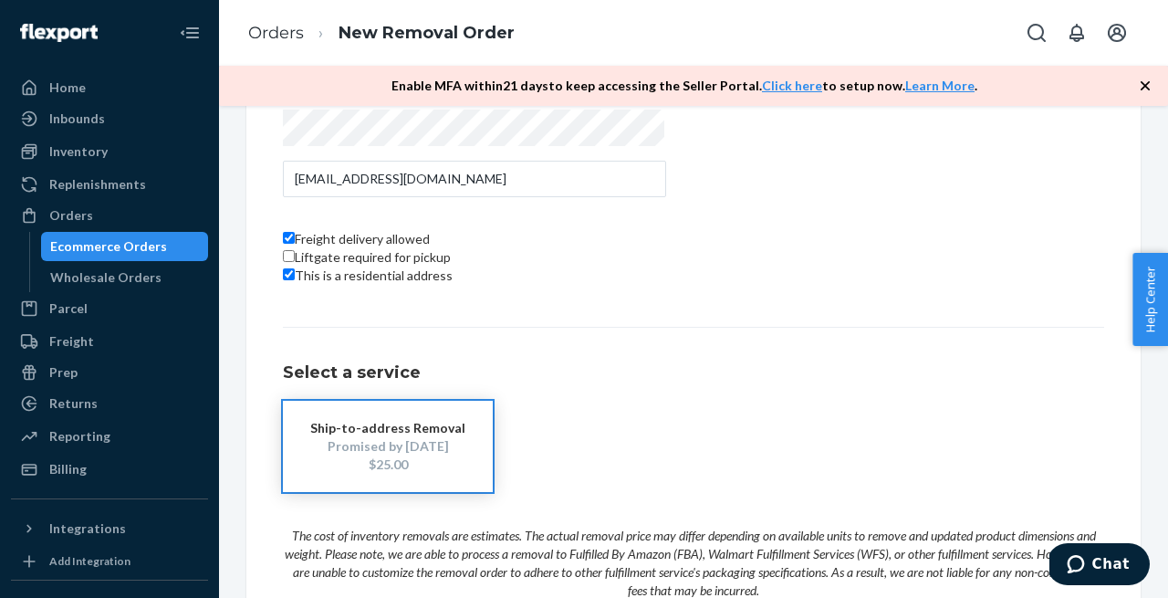
scroll to position [531, 0]
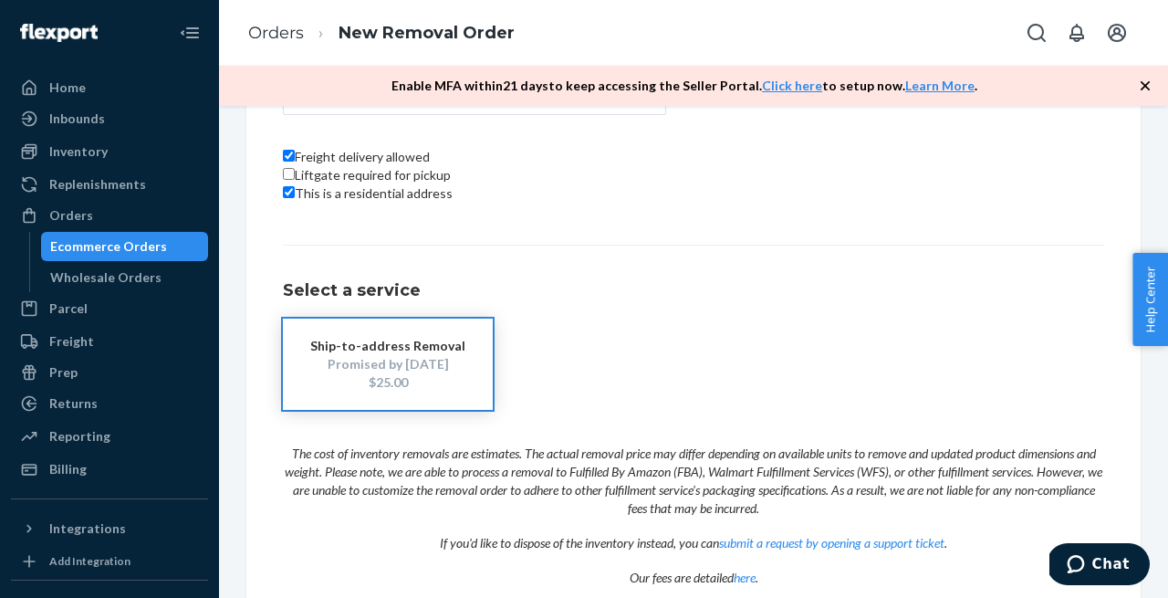
drag, startPoint x: 409, startPoint y: 418, endPoint x: 368, endPoint y: 419, distance: 41.1
click at [368, 391] on div "$25.00" at bounding box center [387, 382] width 155 height 18
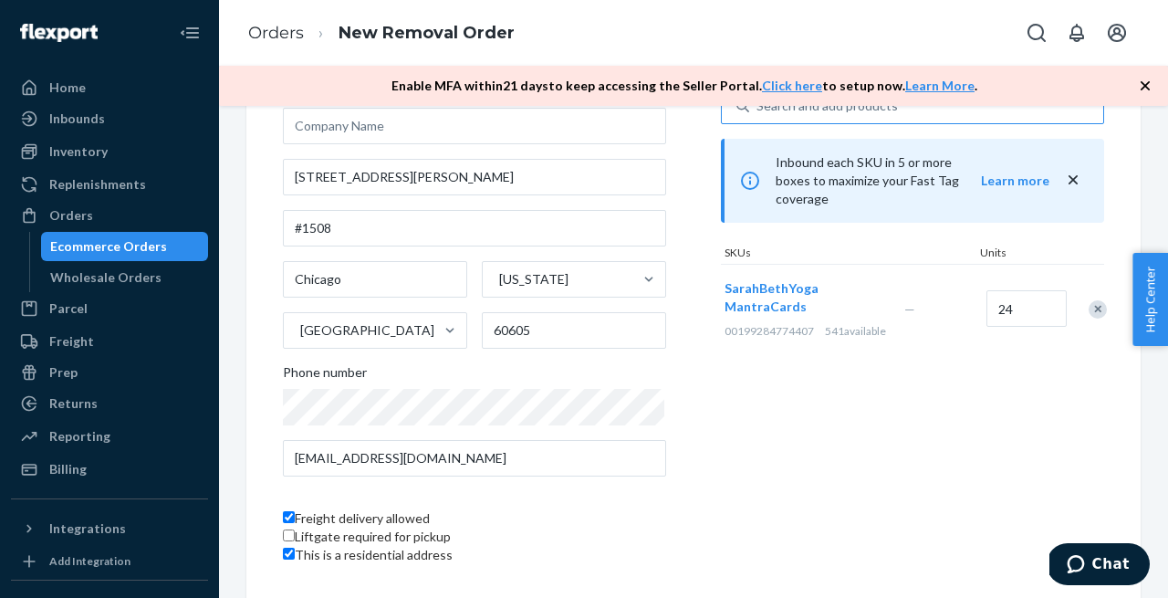
scroll to position [142, 0]
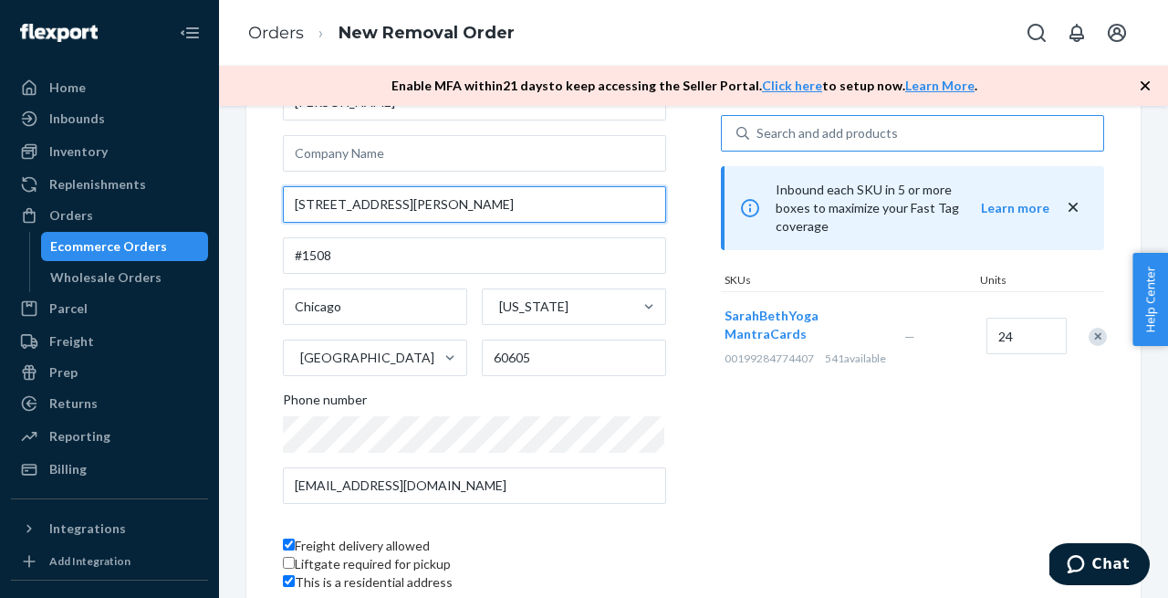
click at [402, 207] on input "[STREET_ADDRESS][PERSON_NAME]" at bounding box center [474, 204] width 383 height 36
drag, startPoint x: 402, startPoint y: 207, endPoint x: 264, endPoint y: 195, distance: 139.2
click at [264, 195] on div "Where to? Please input a valid US shipping address here. [PERSON_NAME] [STREET_…" at bounding box center [693, 529] width 894 height 1076
type input "[STREET_ADDRESS][PERSON_NAME]"
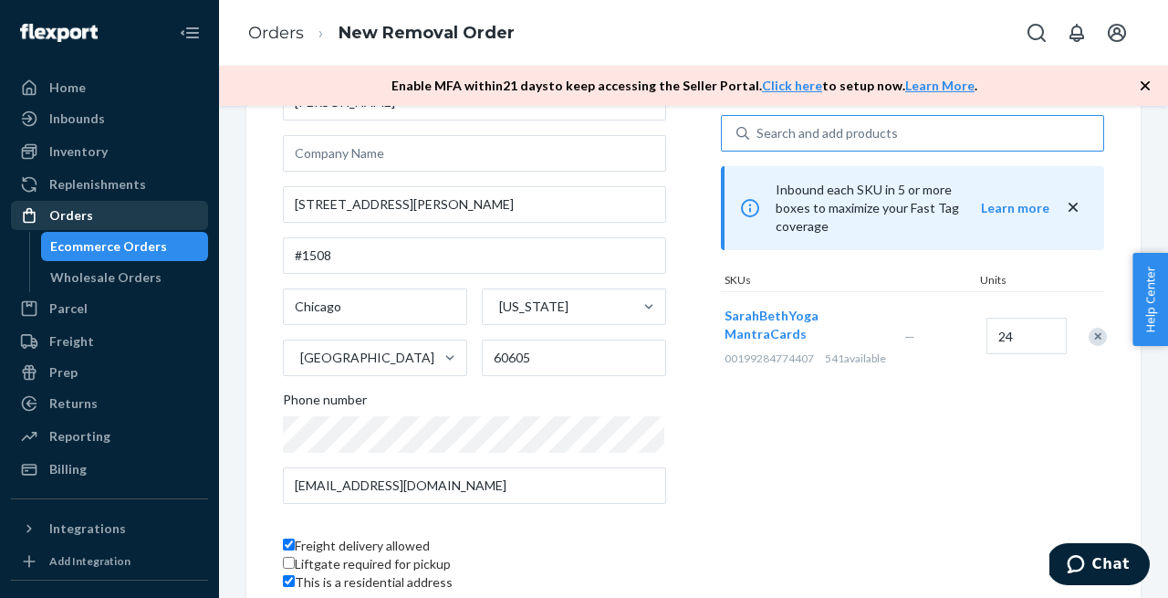
click at [89, 217] on div "Orders" at bounding box center [109, 216] width 193 height 26
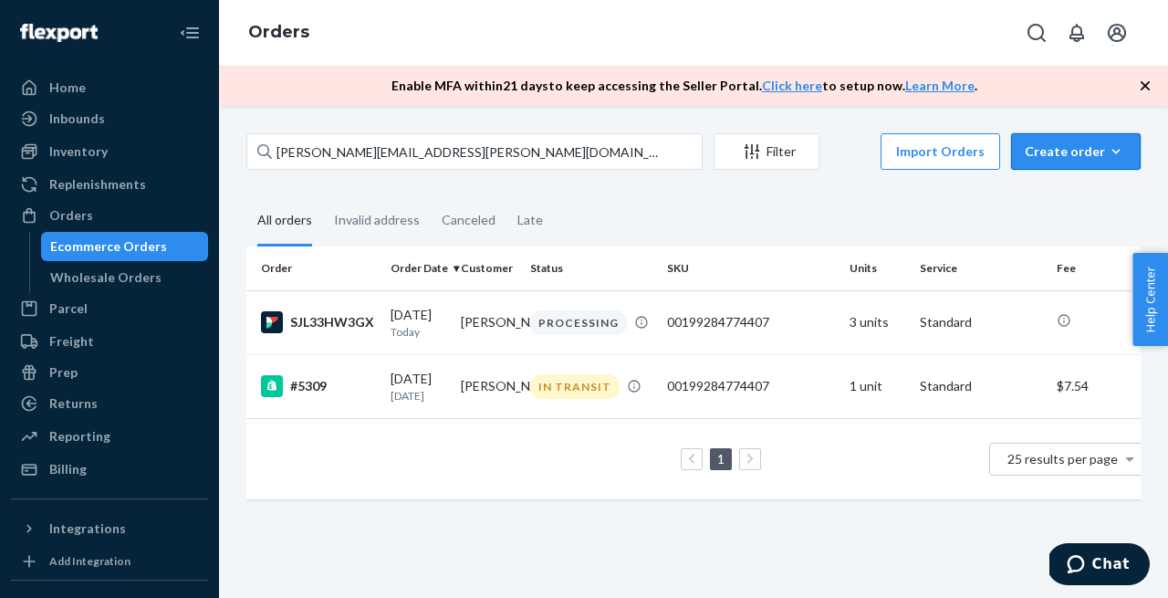
click at [1053, 142] on div "Create order" at bounding box center [1076, 151] width 102 height 18
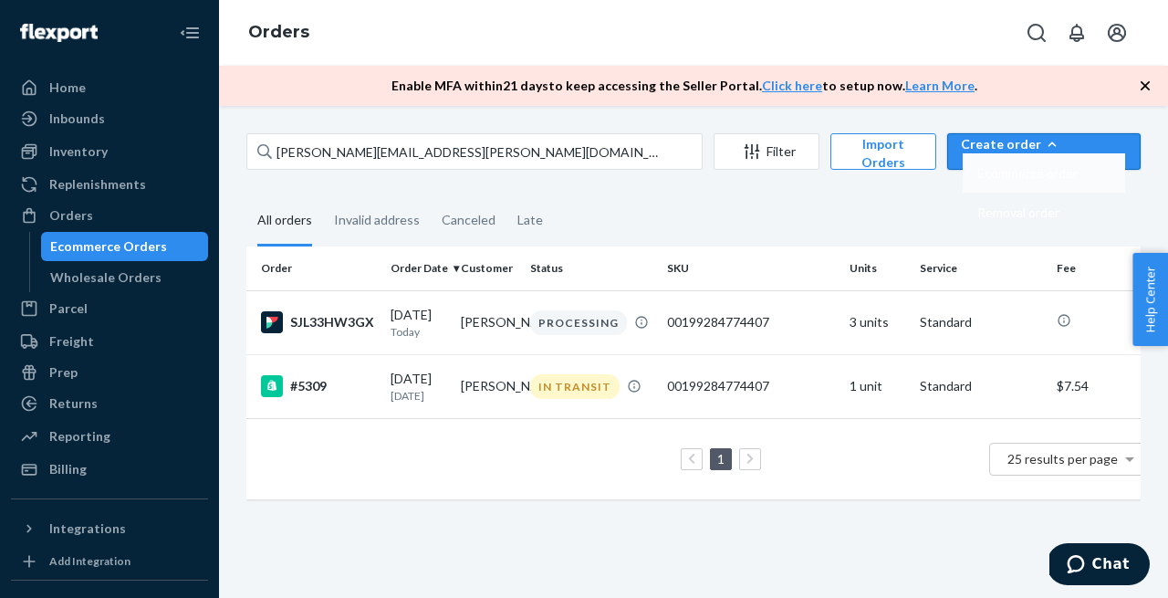
click at [1047, 180] on span "Ecommerce order" at bounding box center [1027, 173] width 100 height 13
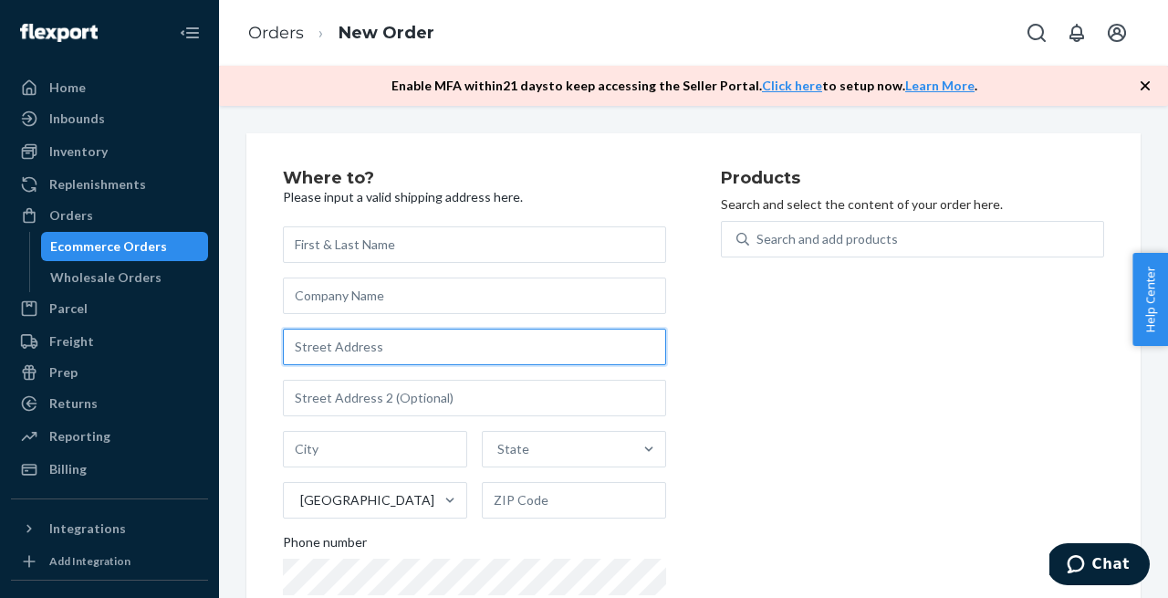
click at [330, 348] on input "text" at bounding box center [474, 346] width 383 height 36
paste input "[STREET_ADDRESS][PERSON_NAME]"
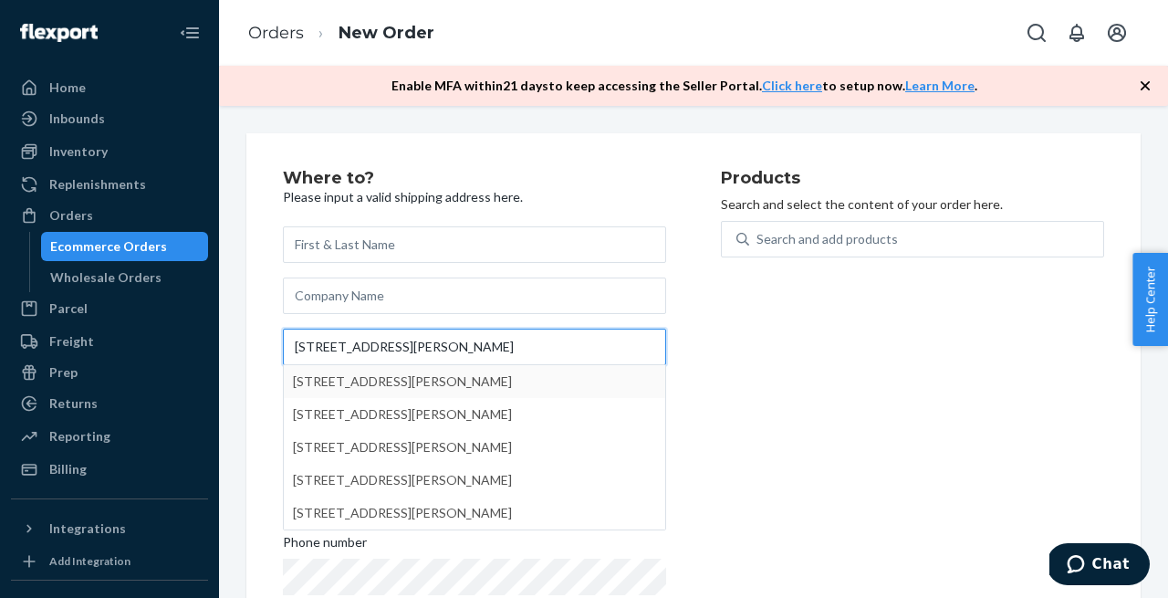
type input "[STREET_ADDRESS][PERSON_NAME]"
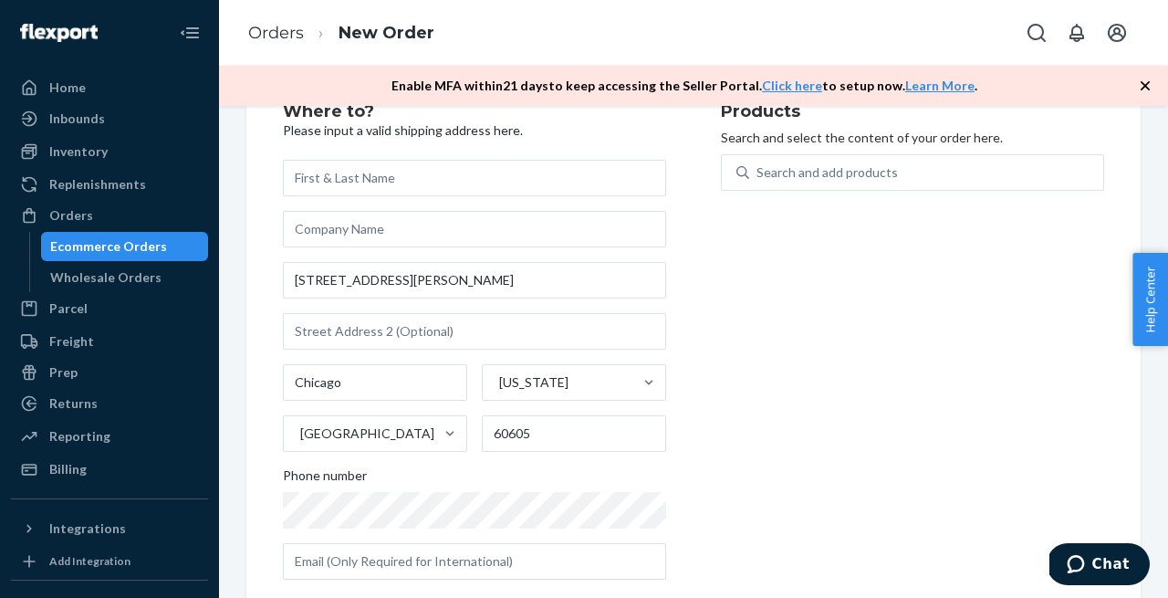
scroll to position [99, 0]
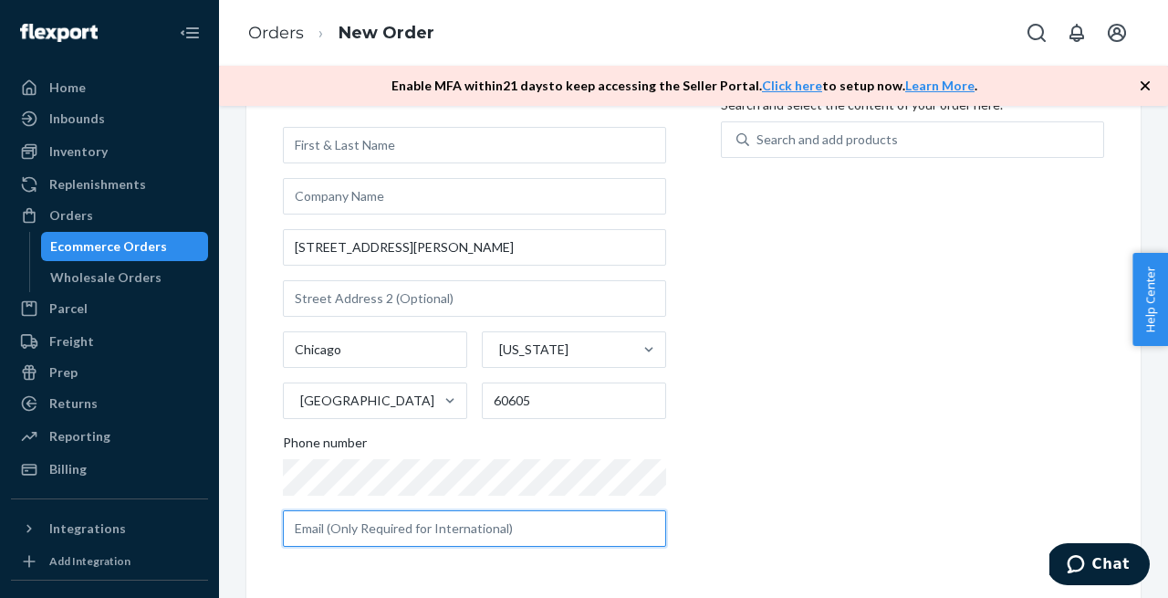
click at [401, 539] on input "text" at bounding box center [474, 528] width 383 height 36
paste input "[STREET_ADDRESS][PERSON_NAME]"
type input "[STREET_ADDRESS][PERSON_NAME]"
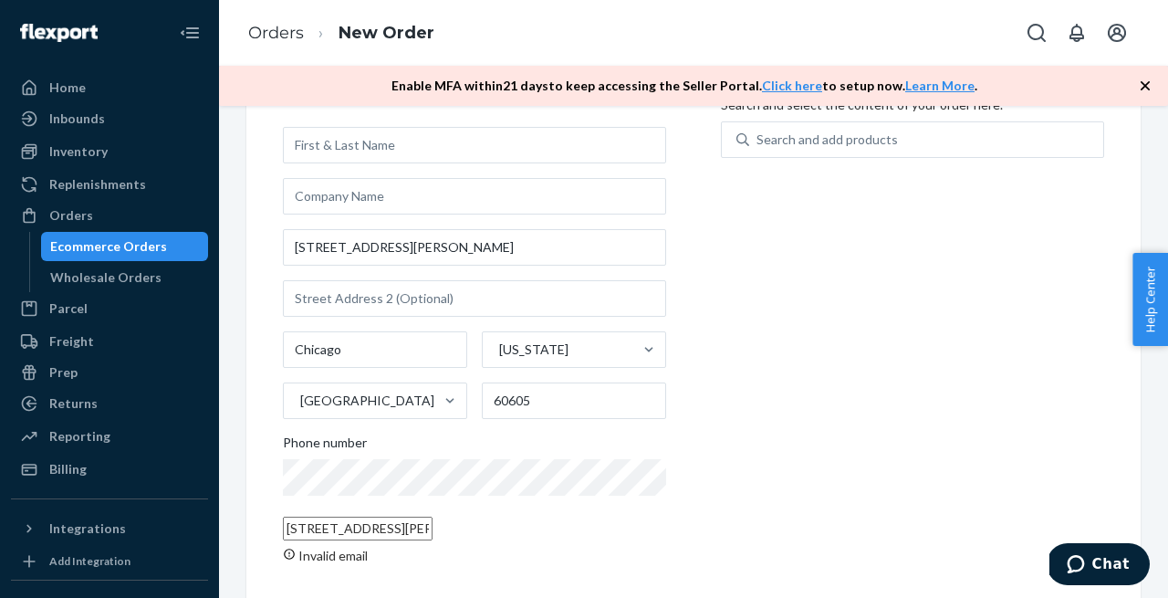
drag, startPoint x: 401, startPoint y: 539, endPoint x: 225, endPoint y: 529, distance: 176.4
click at [225, 529] on div "Where to? Please input a valid shipping address here. [STREET_ADDRESS][PERSON_N…" at bounding box center [693, 352] width 949 height 492
type input "p"
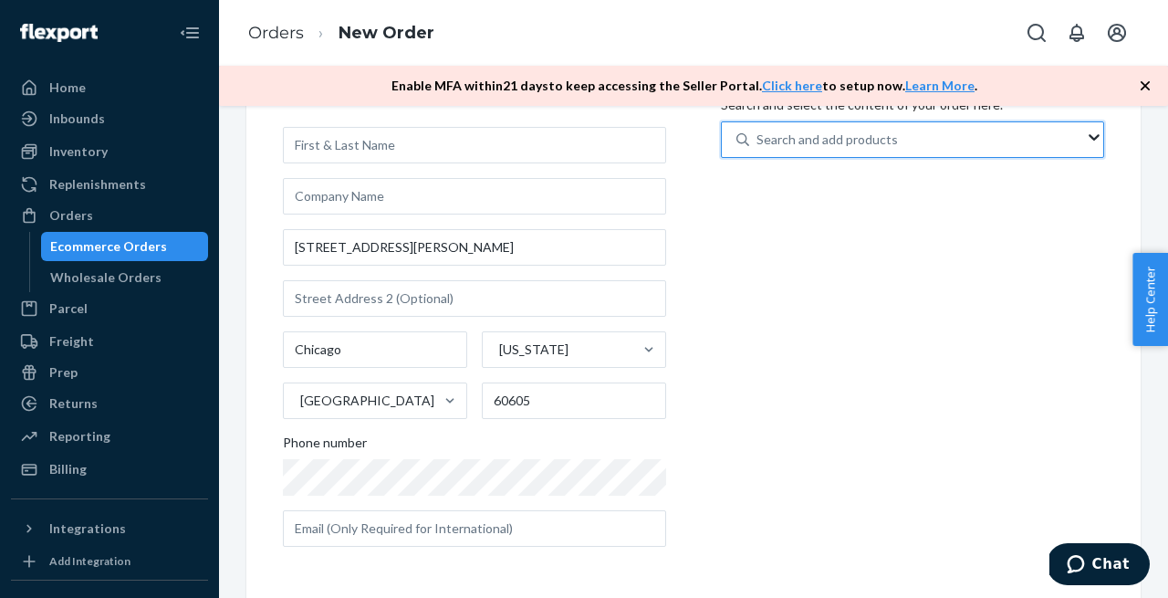
click at [896, 138] on div "Search and add products" at bounding box center [917, 139] width 336 height 33
click at [758, 138] on input "0 results available. Use Up and Down to choose options, press Enter to select t…" at bounding box center [757, 139] width 2 height 18
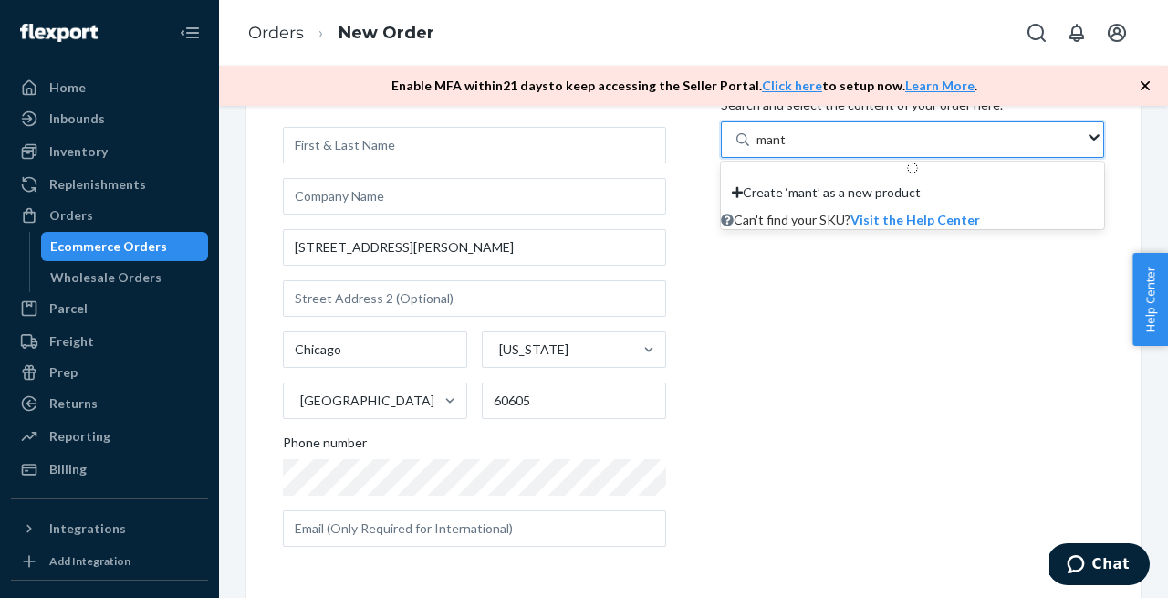
type input "mantr"
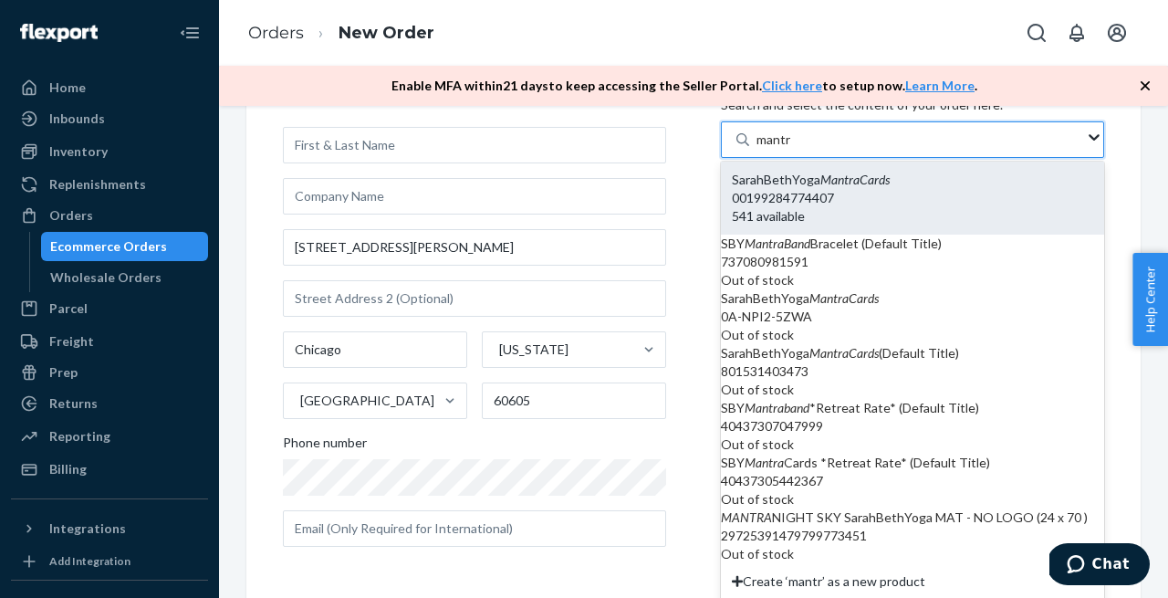
click at [829, 187] on em "MantraCards" at bounding box center [854, 180] width 69 height 16
click at [792, 149] on input "mantr" at bounding box center [774, 139] width 36 height 18
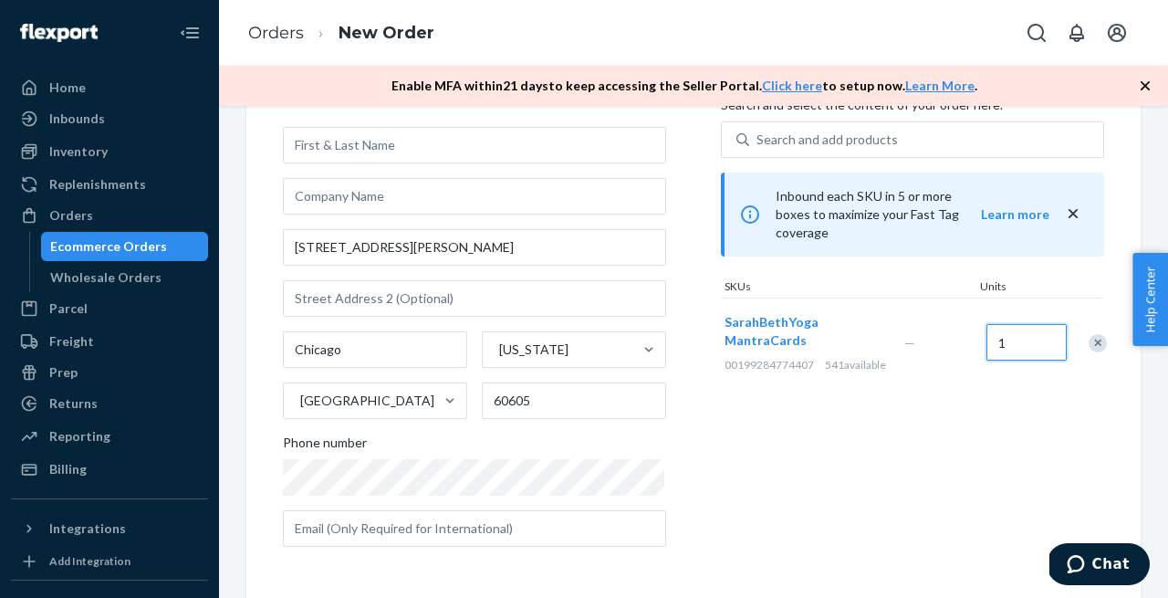
click at [1037, 338] on input "1" at bounding box center [1026, 342] width 80 height 36
type input "15"
click at [864, 445] on div "Products Search and select the content of your order here. Search and add produ…" at bounding box center [912, 315] width 383 height 491
click at [721, 418] on div "Products Search and select the content of your order here. Search and add produ…" at bounding box center [912, 315] width 383 height 491
click at [355, 555] on div "Where to? Please input a valid shipping address here. [STREET_ADDRESS][PERSON_N…" at bounding box center [502, 315] width 438 height 491
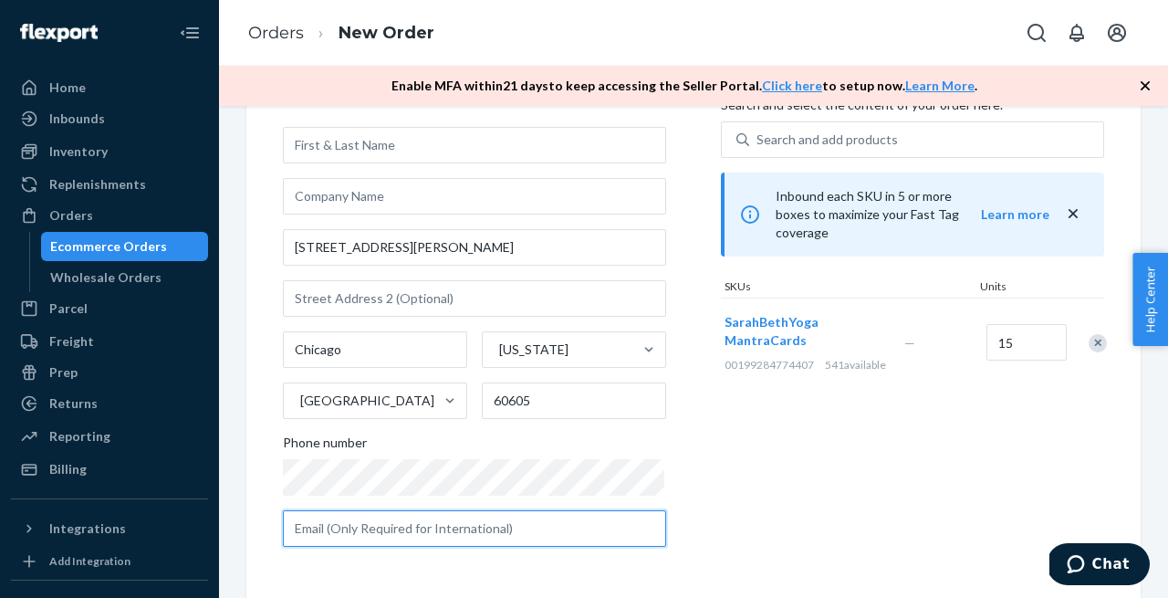
click at [355, 528] on input "text" at bounding box center [474, 528] width 383 height 36
type input "[PERSON_NAME][EMAIL_ADDRESS][DOMAIN_NAME]"
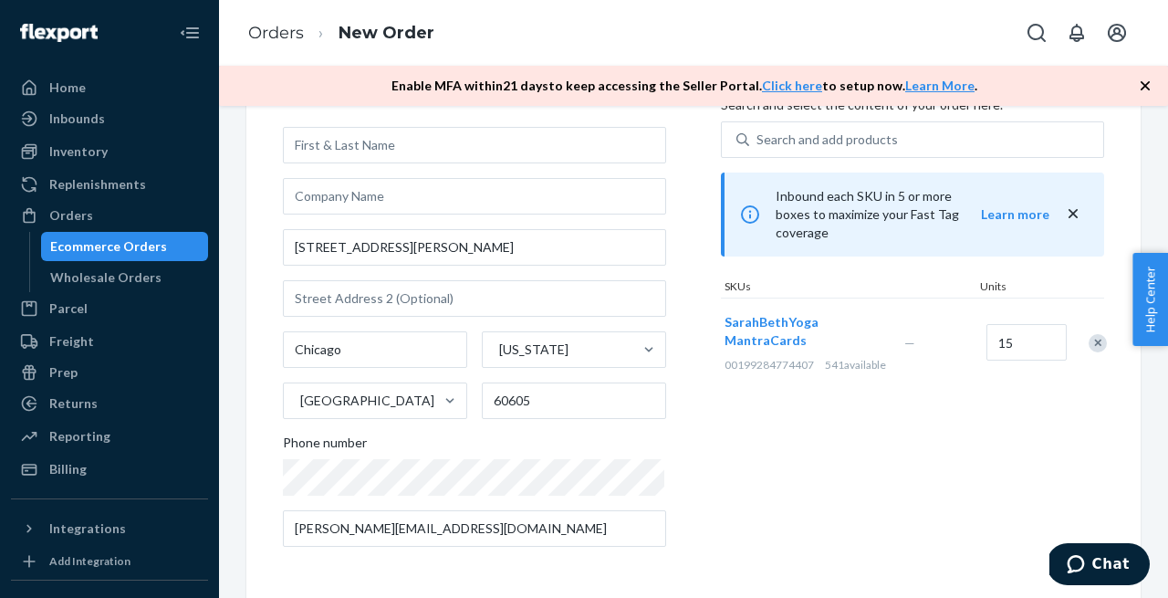
click at [816, 377] on div "SarahBethYoga MantraCards 00199284774407 541 available" at bounding box center [811, 342] width 180 height 89
click at [776, 502] on div "Products Search and select the content of your order here. Search and add produ…" at bounding box center [912, 315] width 383 height 491
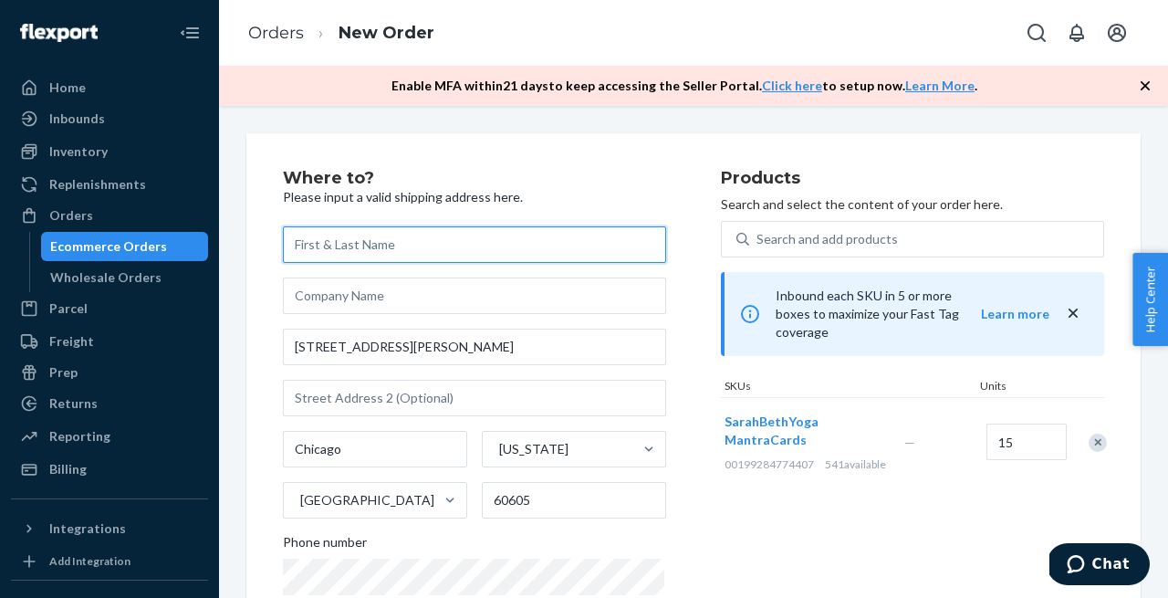
click at [363, 252] on input "text" at bounding box center [474, 244] width 383 height 36
type input "[PERSON_NAME]"
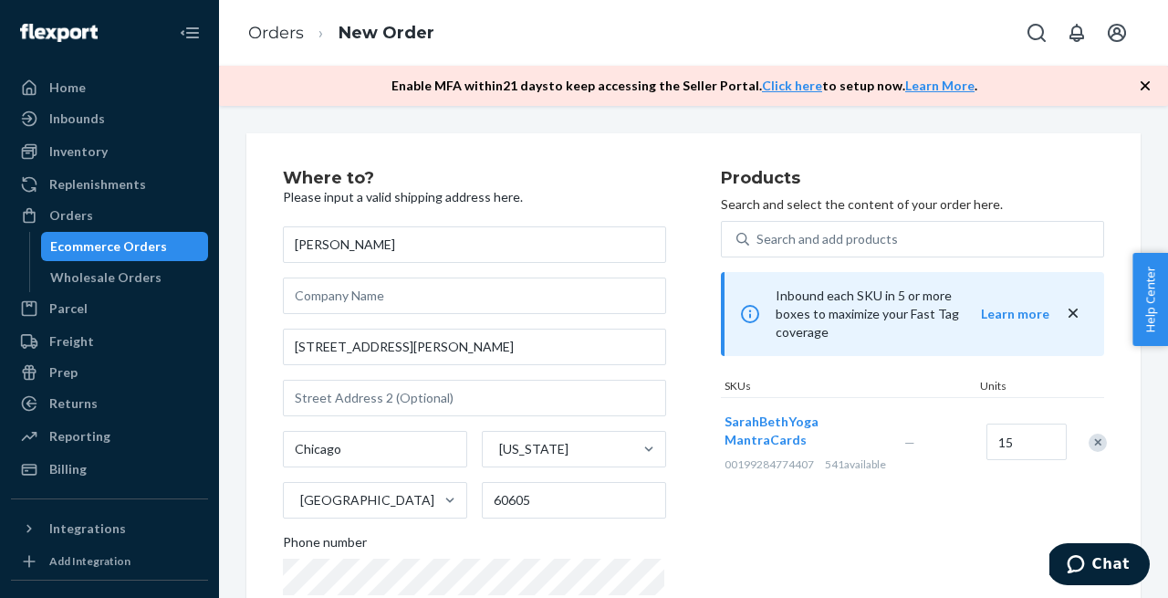
click at [459, 370] on div "[PERSON_NAME] [STREET_ADDRESS][PERSON_NAME][US_STATE] Phone number [PERSON_NAME…" at bounding box center [474, 436] width 383 height 420
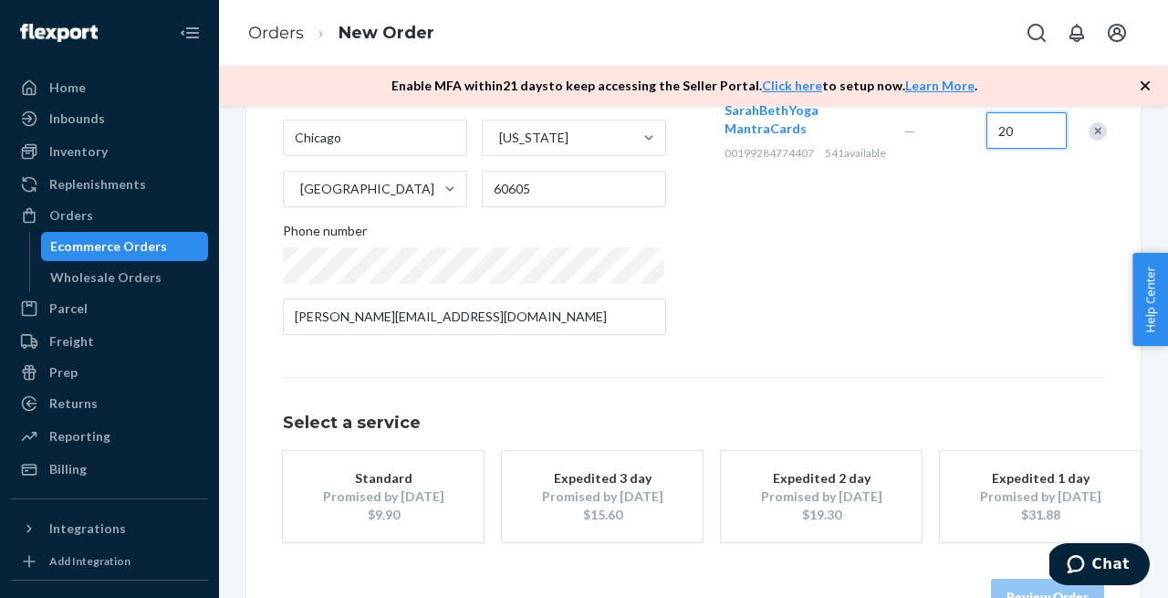
scroll to position [298, 0]
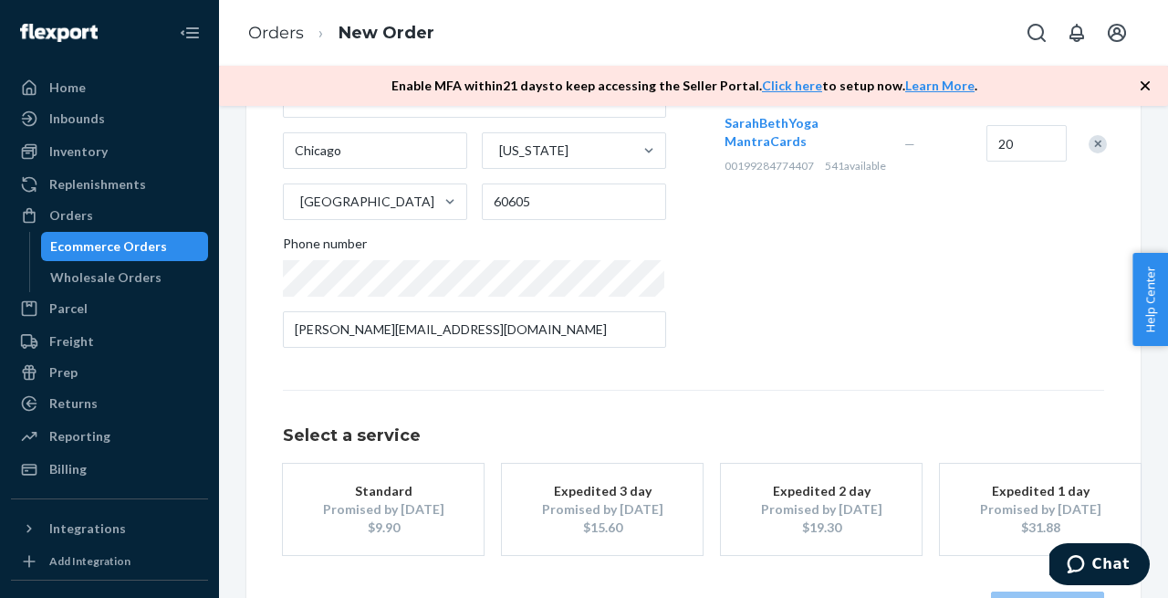
click at [901, 328] on div "Products Search and select the content of your order here. Search and add produ…" at bounding box center [912, 116] width 383 height 491
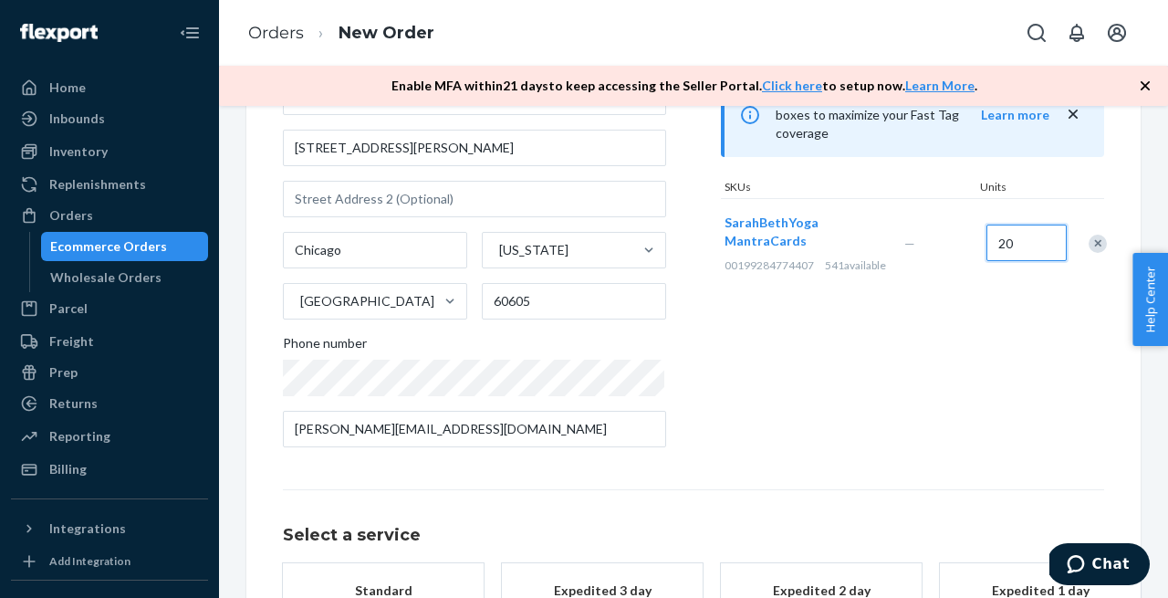
click at [1026, 232] on input "20" at bounding box center [1026, 242] width 80 height 36
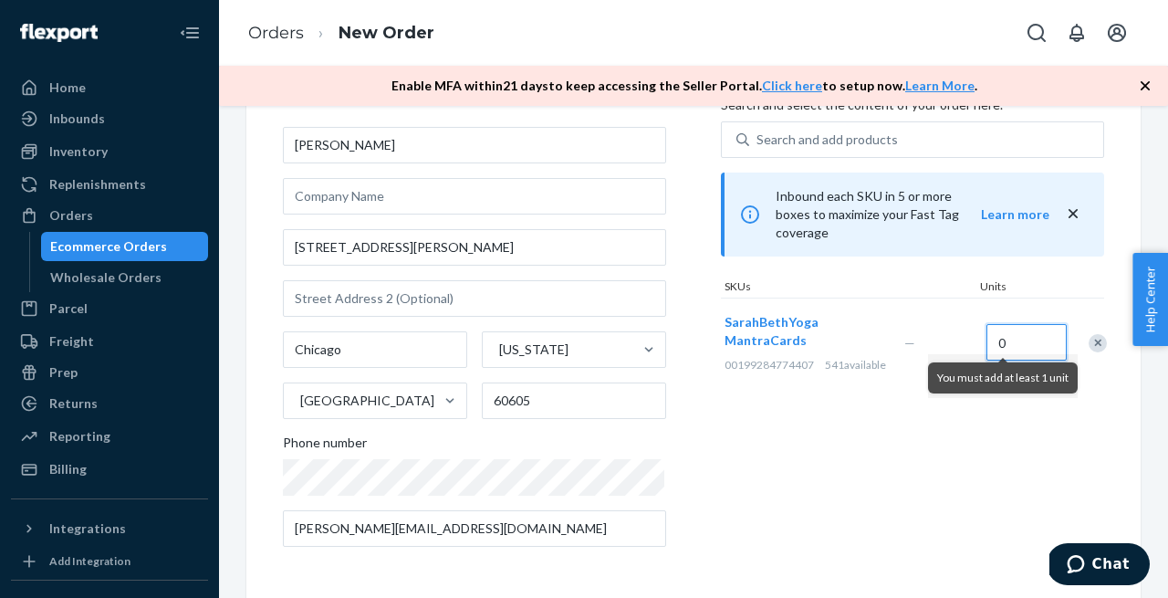
scroll to position [99, 0]
click at [1008, 334] on input "0" at bounding box center [1026, 342] width 80 height 36
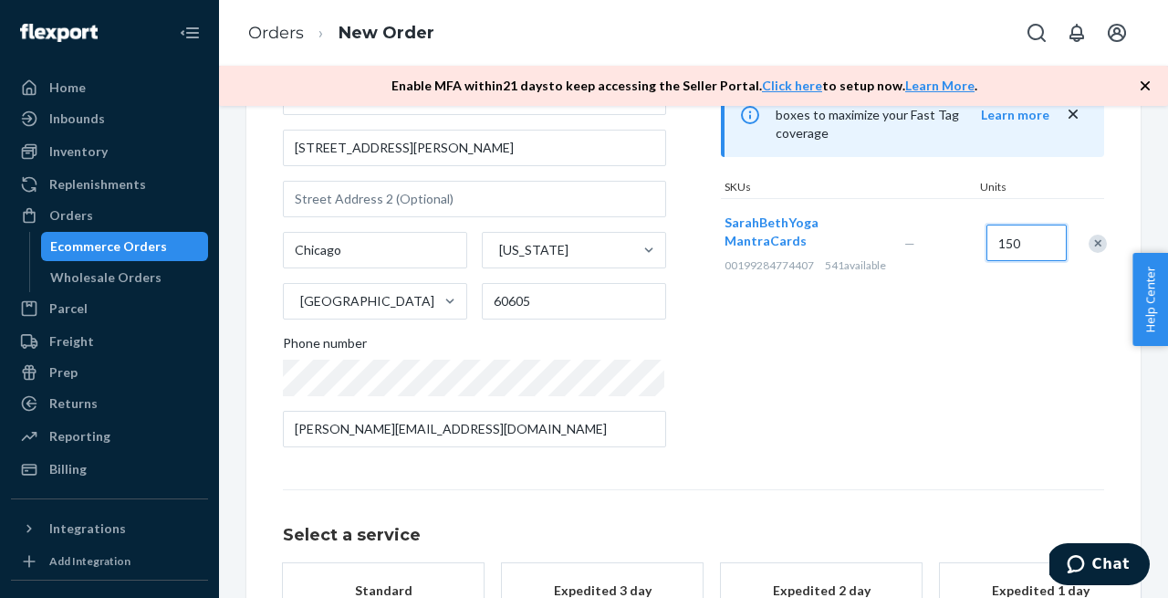
click at [1021, 234] on input "150" at bounding box center [1026, 242] width 80 height 36
type input "15"
click at [907, 339] on div "Products Search and select the content of your order here. Search and add produ…" at bounding box center [912, 216] width 383 height 491
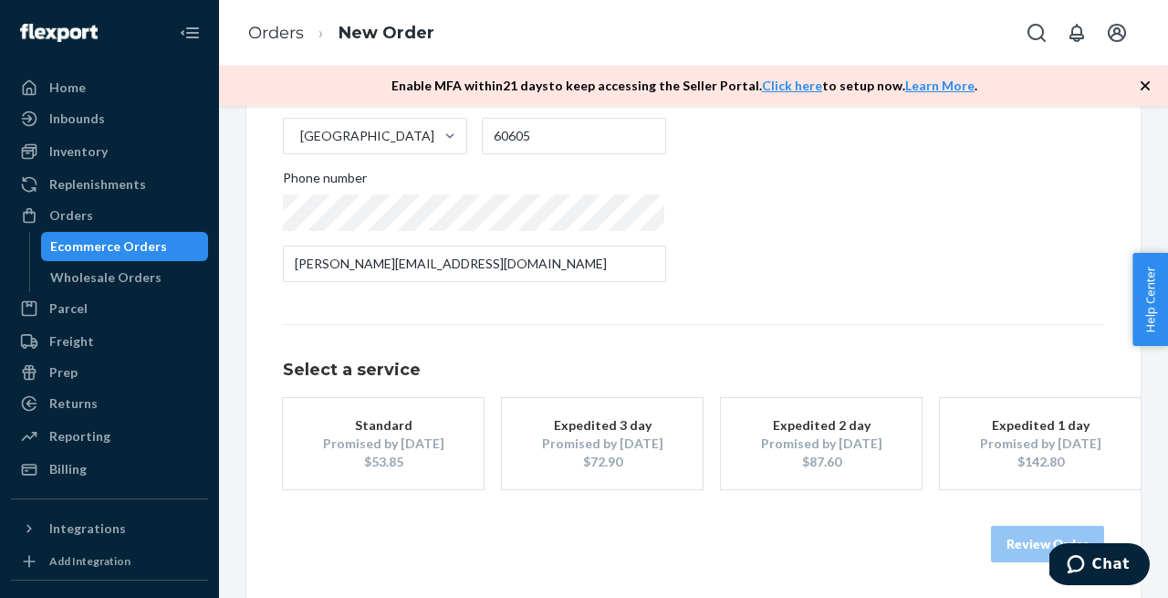
drag, startPoint x: 411, startPoint y: 463, endPoint x: 366, endPoint y: 463, distance: 44.7
click at [366, 463] on div "$53.85" at bounding box center [383, 462] width 146 height 18
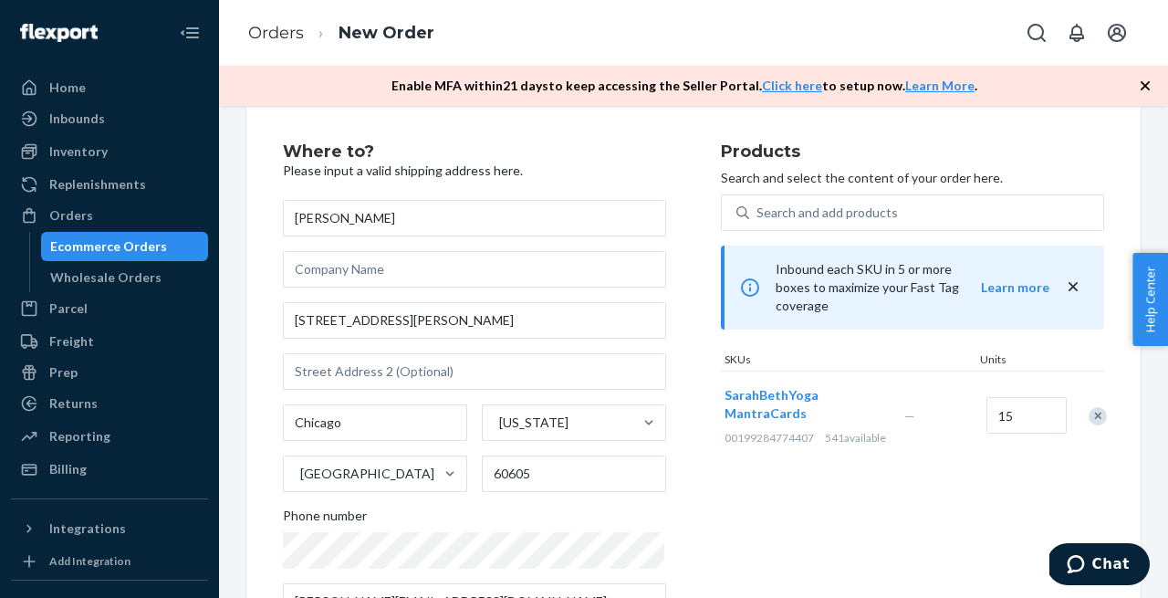
scroll to position [0, 0]
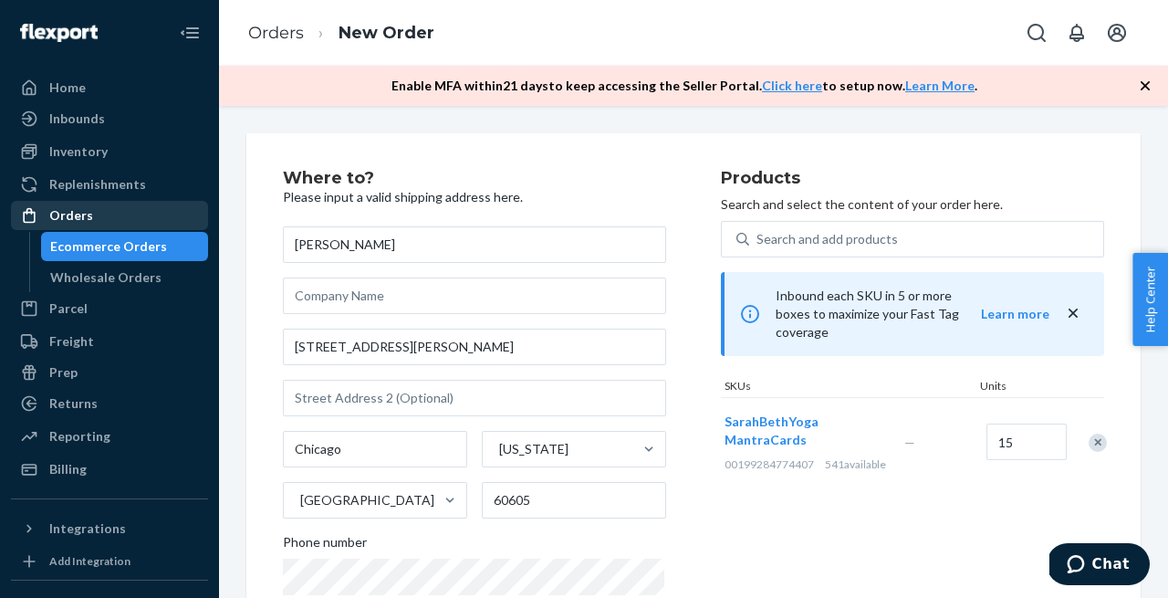
click at [86, 221] on div "Orders" at bounding box center [71, 215] width 44 height 18
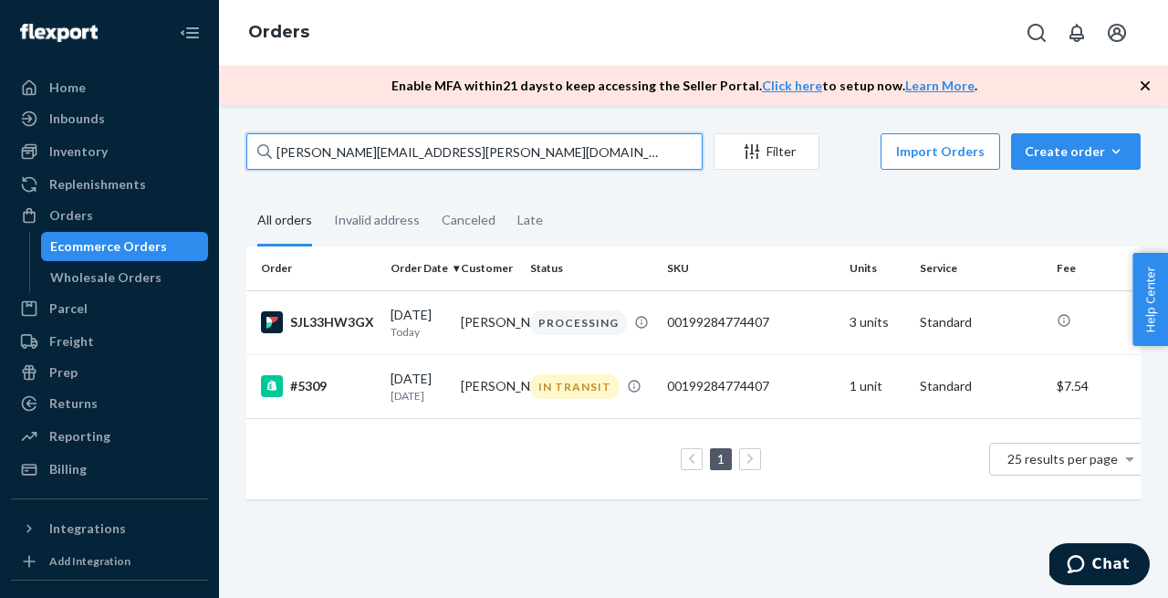
drag, startPoint x: 489, startPoint y: 161, endPoint x: 235, endPoint y: 134, distance: 255.1
click at [235, 134] on div "[PERSON_NAME][EMAIL_ADDRESS][PERSON_NAME][DOMAIN_NAME] Filter Import Orders Cre…" at bounding box center [694, 325] width 922 height 384
paste input "[EMAIL_ADDRESS][DOMAIN_NAME]"
type input "[EMAIL_ADDRESS][DOMAIN_NAME]"
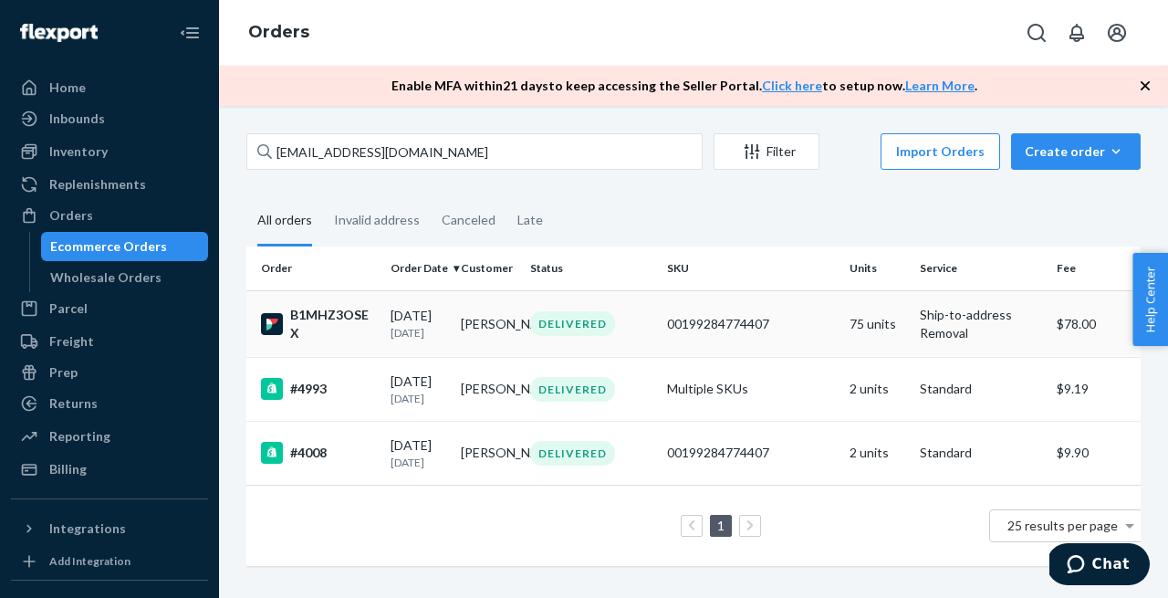
click at [310, 322] on div "B1MHZ3OSEX" at bounding box center [318, 324] width 115 height 36
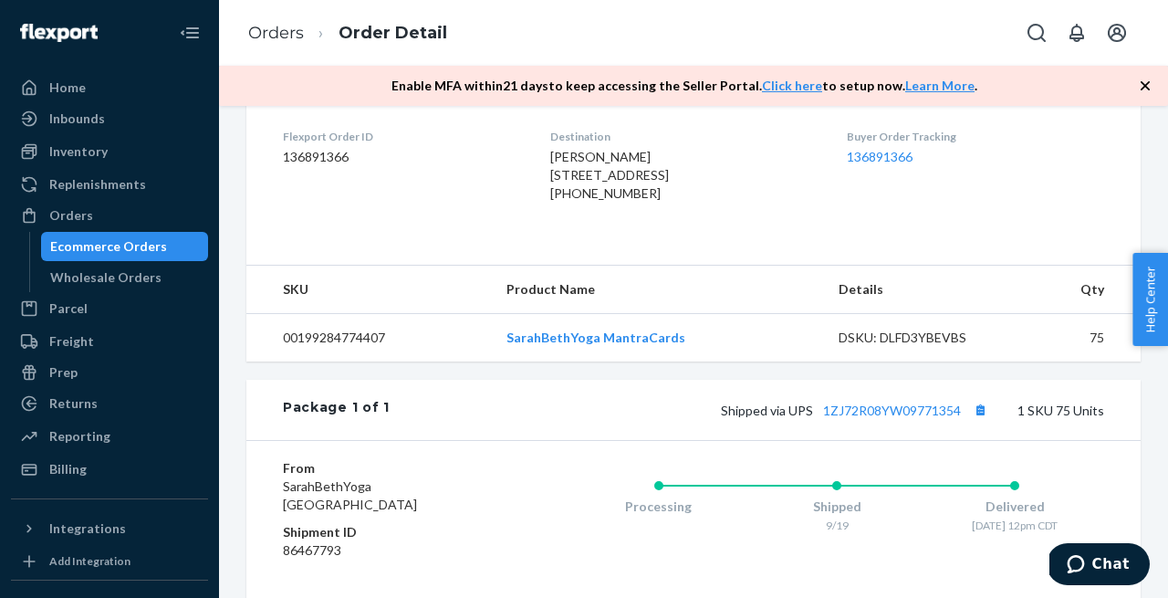
scroll to position [671, 0]
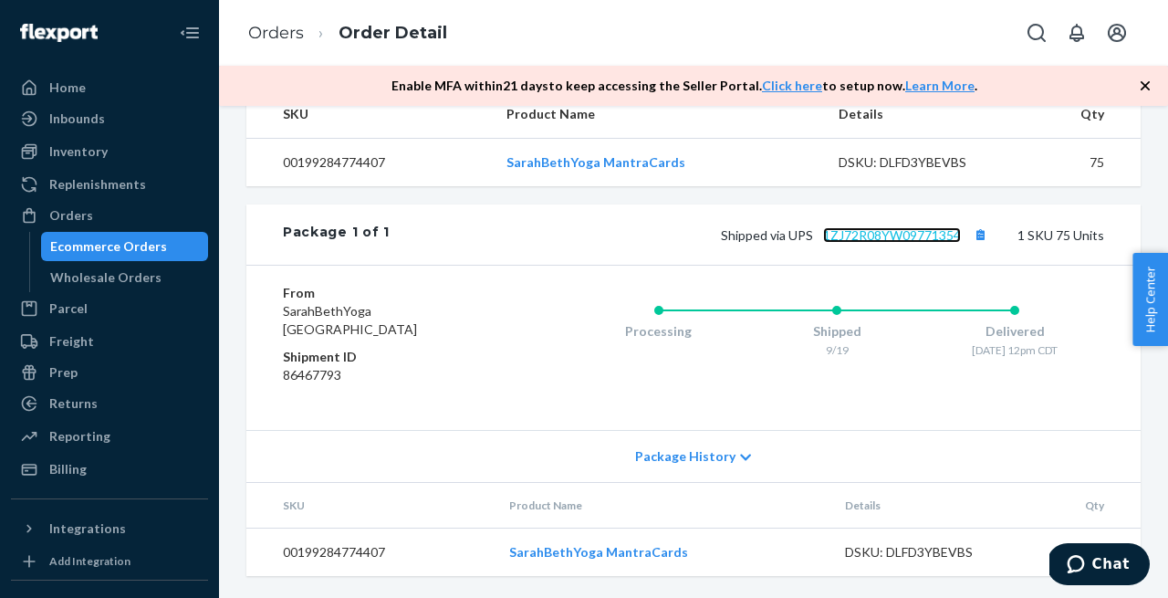
click at [850, 233] on link "1ZJ72R08YW09771354" at bounding box center [892, 235] width 138 height 16
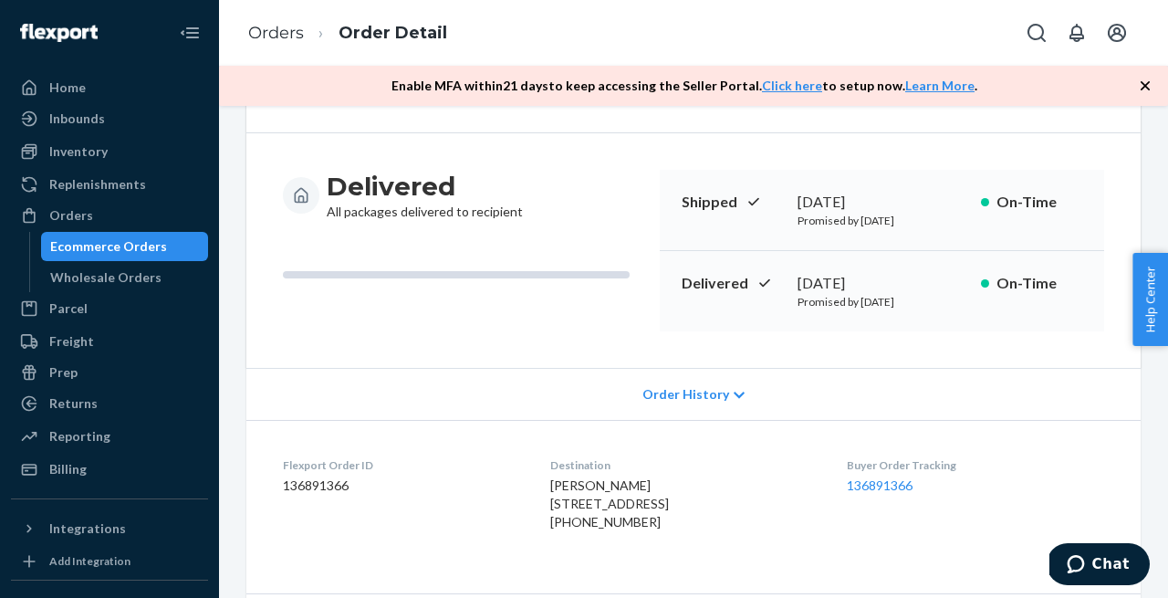
scroll to position [0, 0]
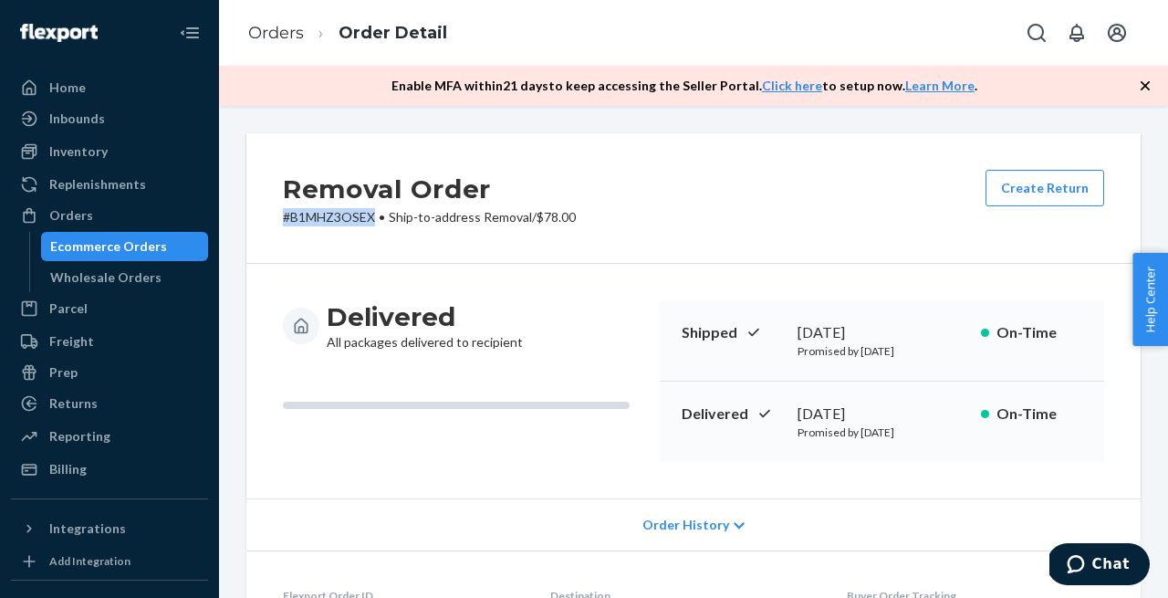
drag, startPoint x: 376, startPoint y: 218, endPoint x: 273, endPoint y: 220, distance: 103.1
click at [273, 220] on div "Removal Order # B1MHZ3OSEX • Ship-to-address Removal / $78.00 Create Return" at bounding box center [693, 198] width 894 height 130
copy p "# B1MHZ3OSEX"
click at [1121, 557] on span "Chat" at bounding box center [1110, 564] width 37 height 16
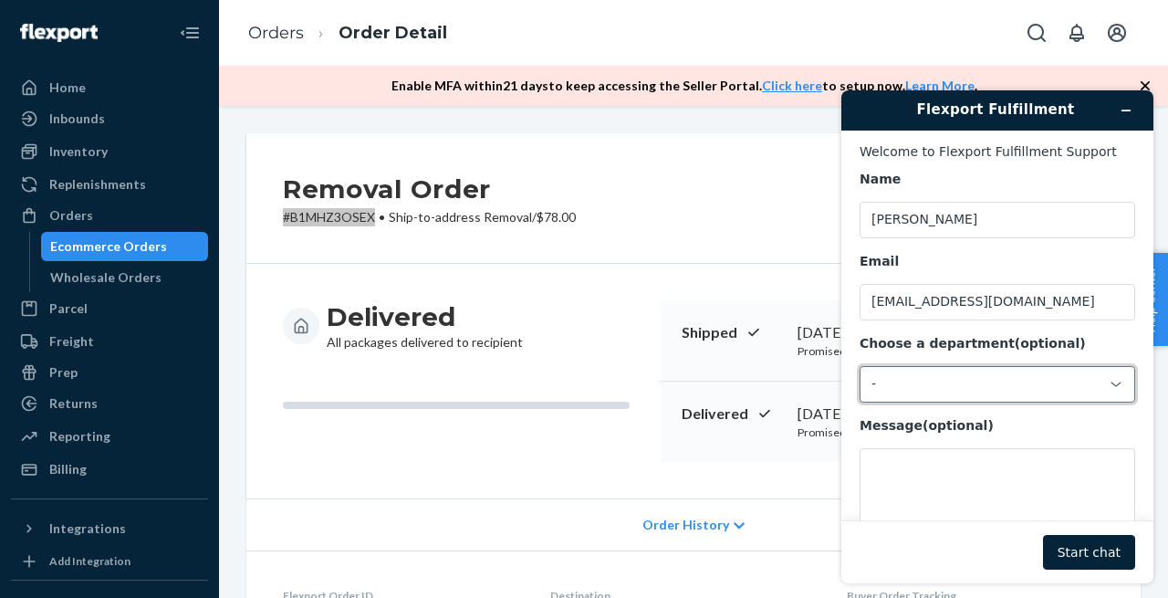
click at [909, 394] on div "-" at bounding box center [997, 384] width 276 height 36
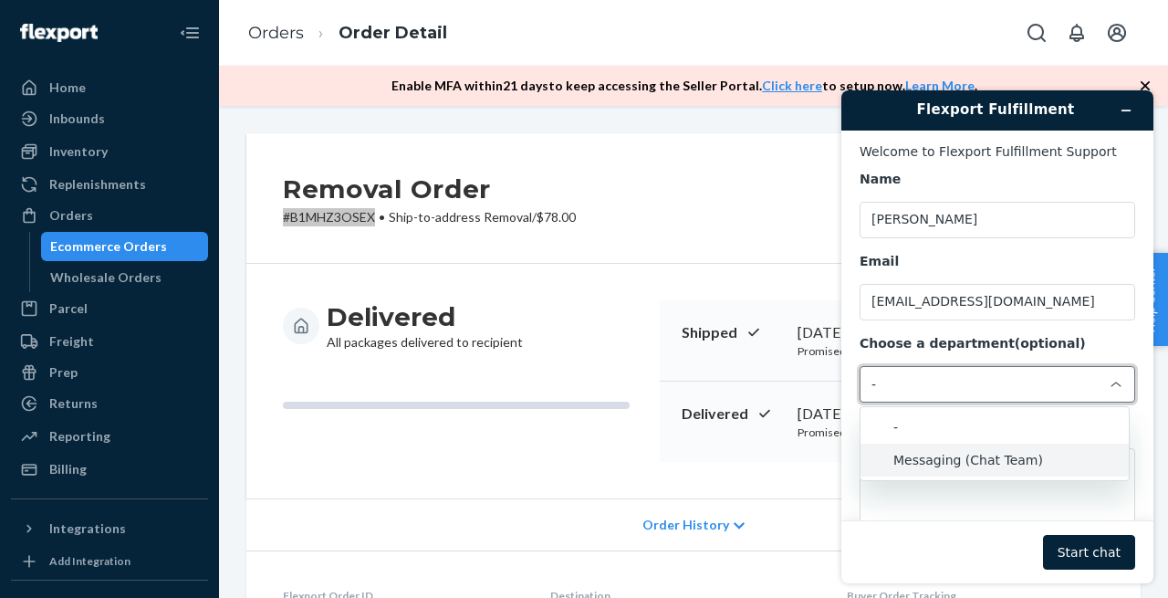
click at [921, 468] on li "Messaging (Chat Team)" at bounding box center [994, 459] width 268 height 33
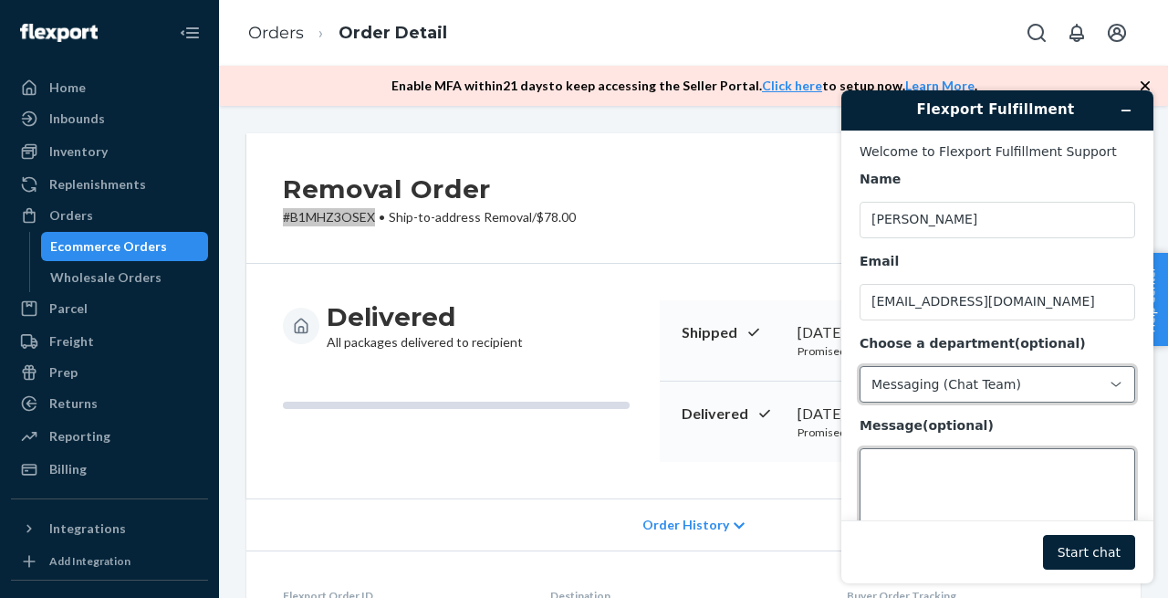
click at [893, 469] on textarea "Message (optional)" at bounding box center [997, 499] width 276 height 102
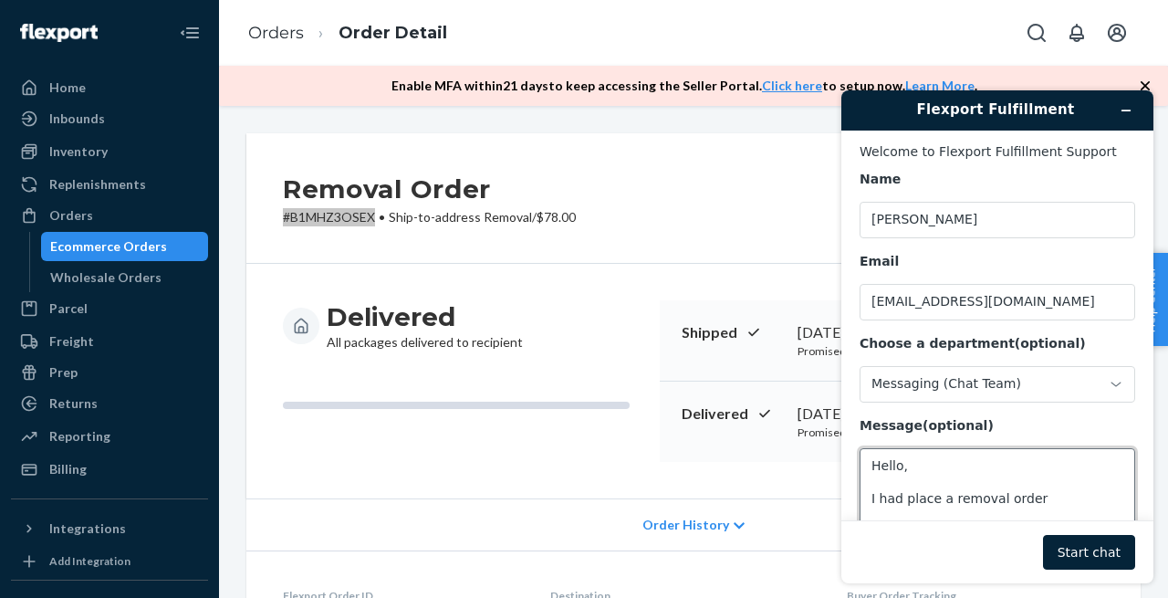
paste textarea "#B1MHZ3OSEX"
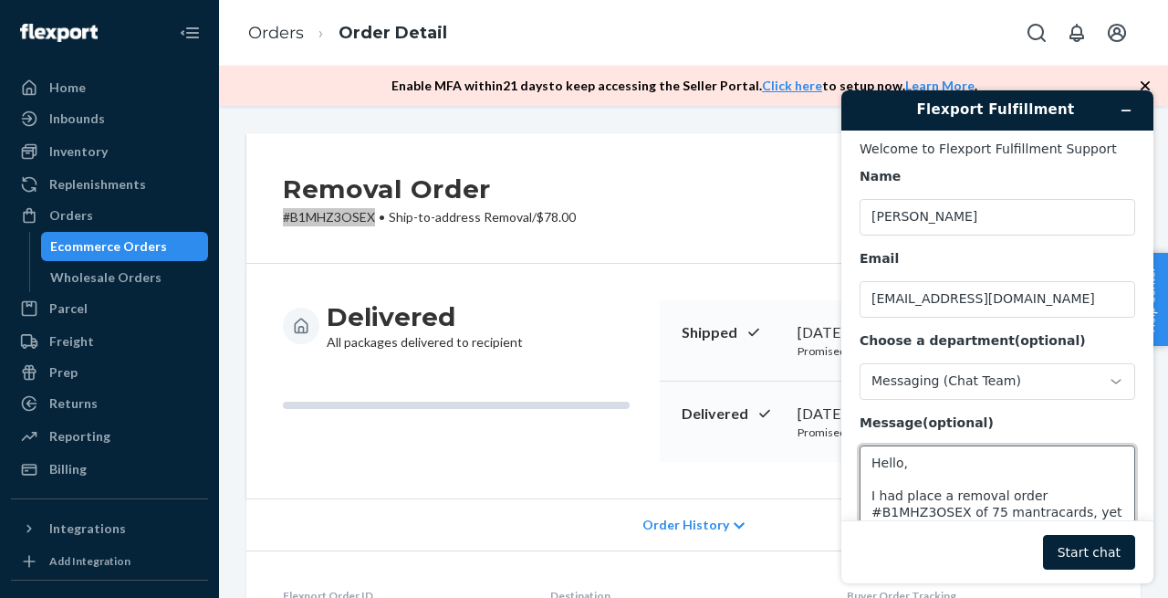
scroll to position [19, 0]
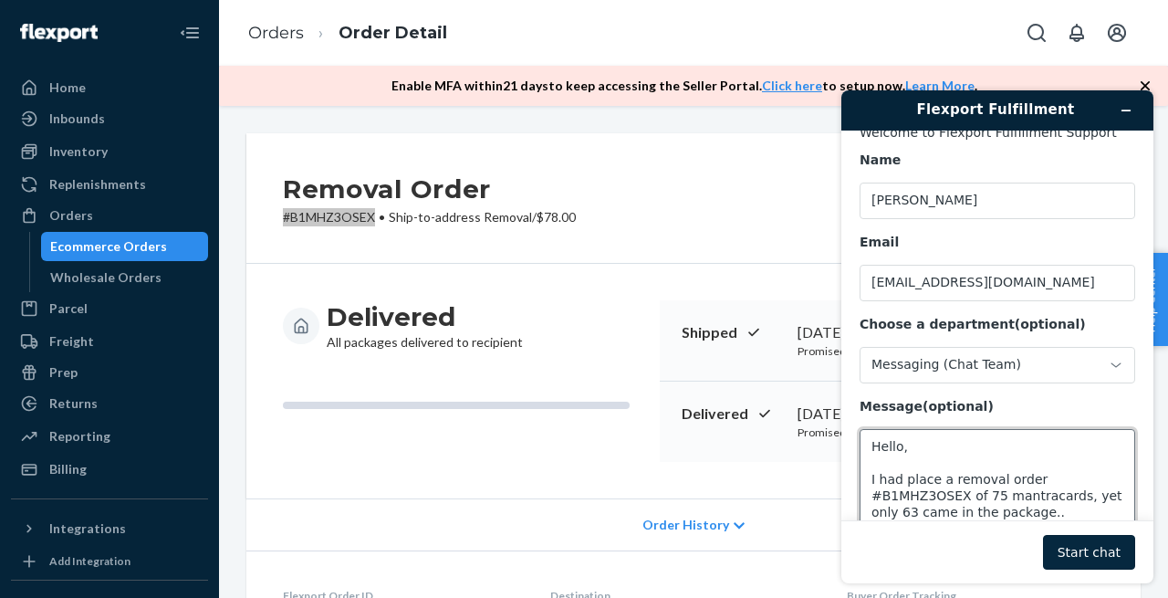
type textarea "Hello, I had place a removal order #B1MHZ3OSEX of 75 mantracards, yet only 63 c…"
click at [1077, 545] on button "Start chat" at bounding box center [1089, 552] width 92 height 35
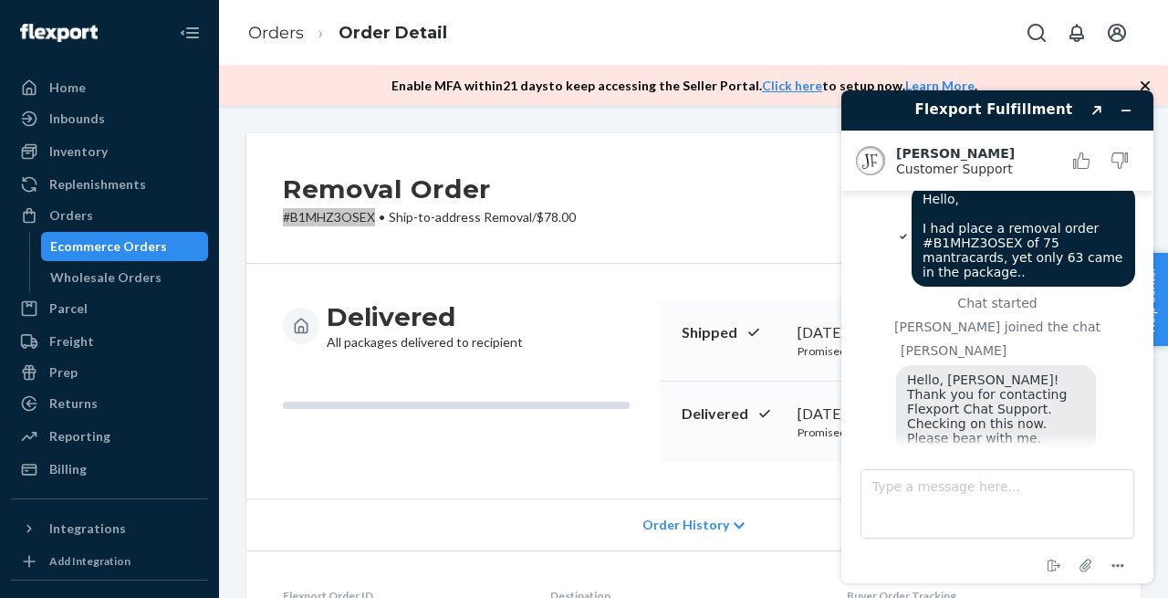
scroll to position [83, 0]
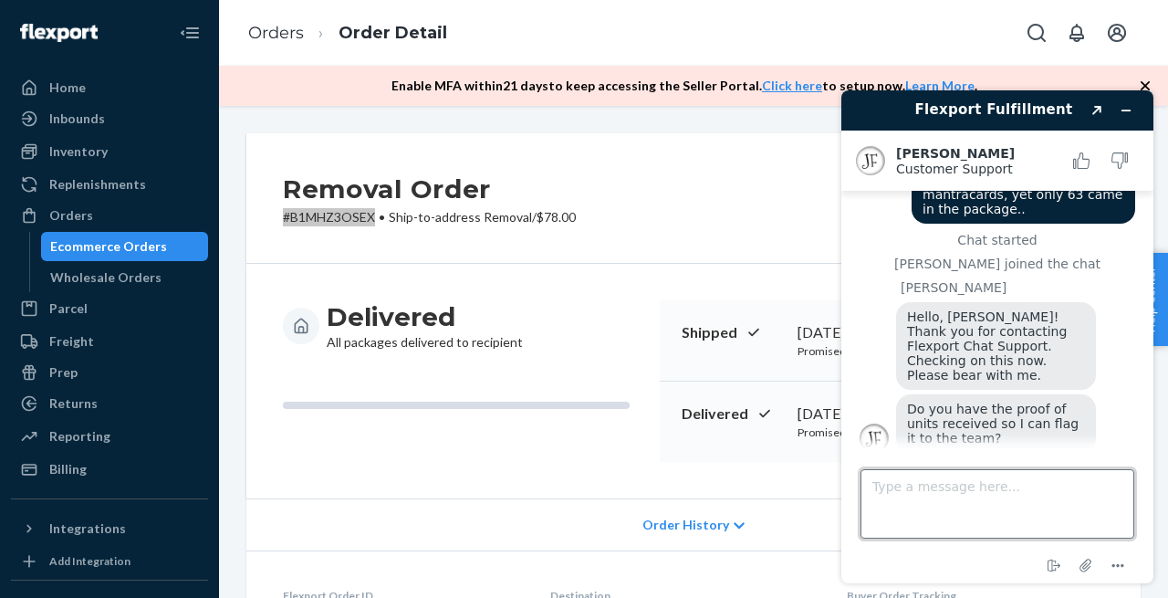
click at [914, 478] on textarea "Type a message here..." at bounding box center [997, 503] width 274 height 69
type textarea "Proof as in a photo?"
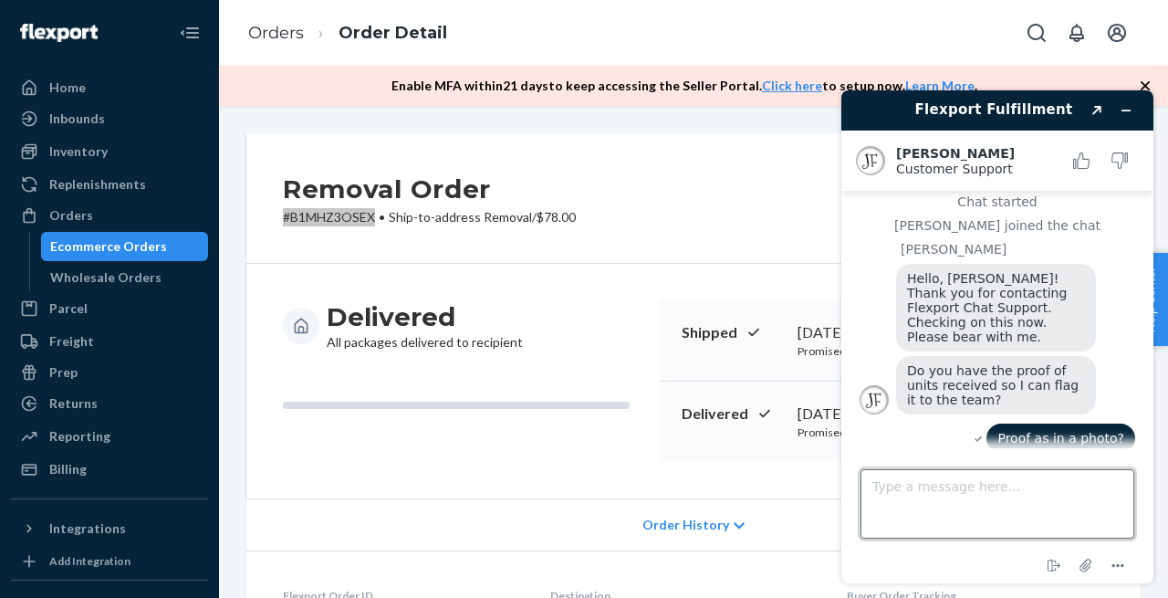
scroll to position [185, 0]
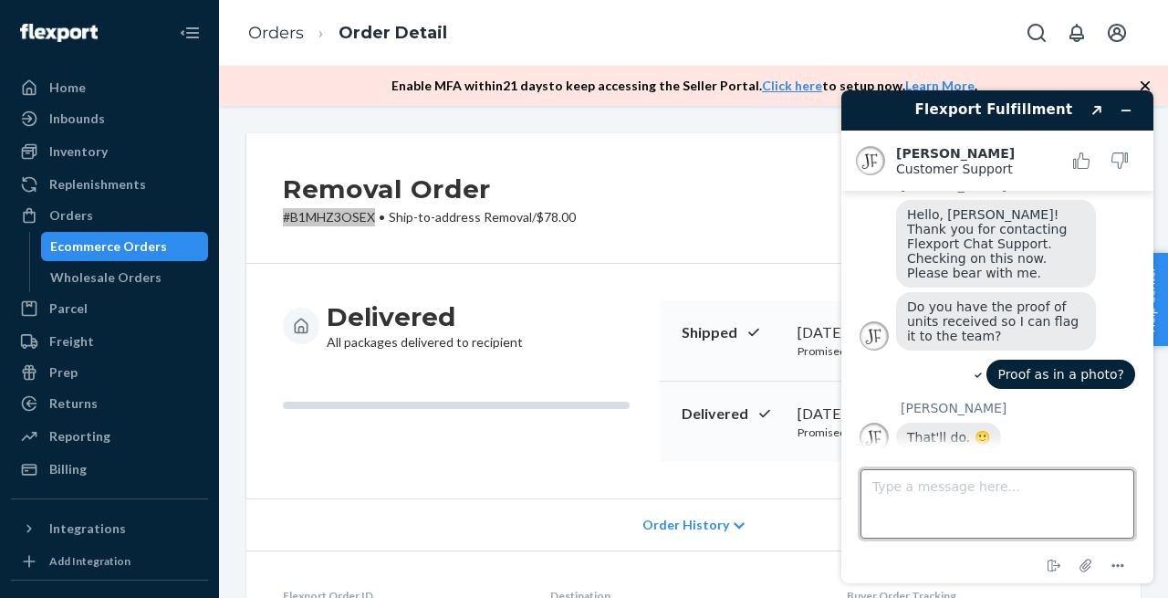
click at [921, 495] on textarea "Type a message here..." at bounding box center [997, 503] width 274 height 69
type textarea "Okay I'll work on this and get back to you."
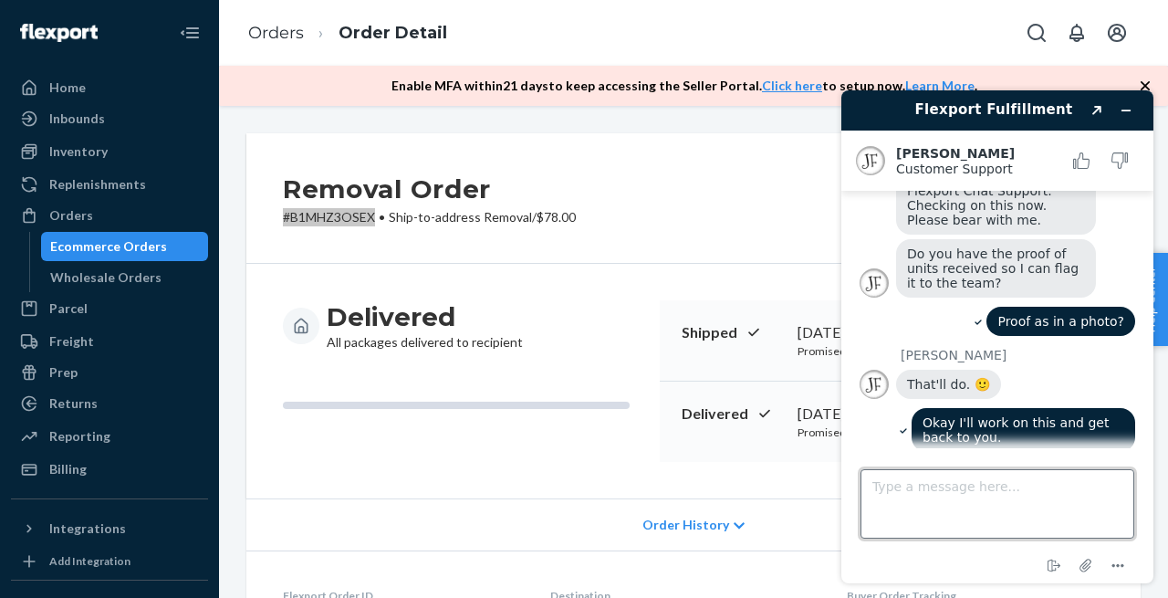
scroll to position [345, 0]
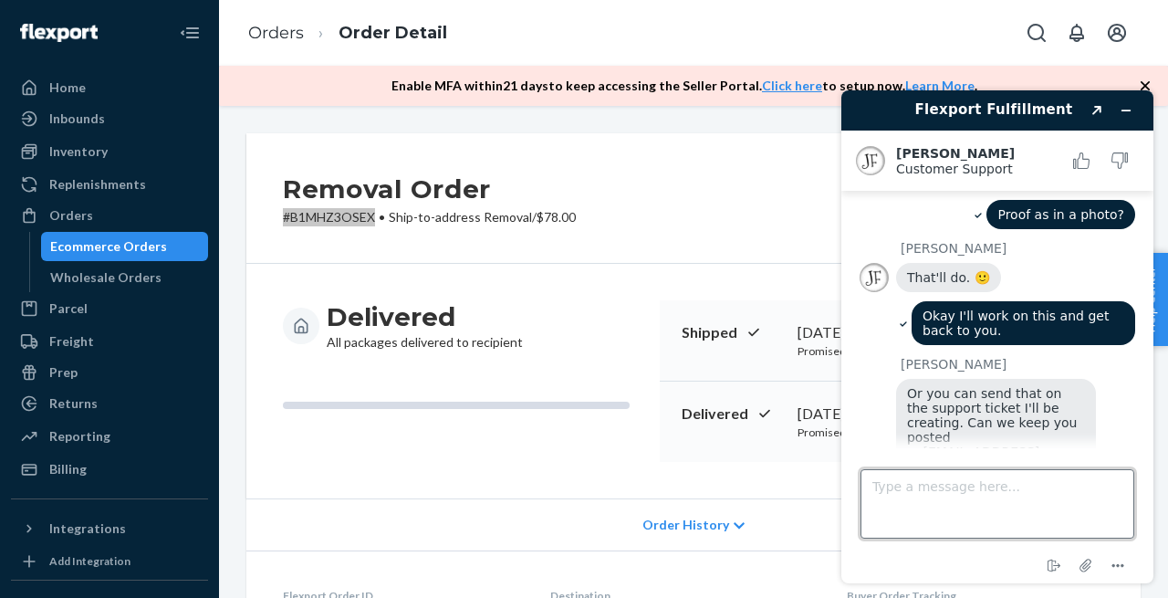
click at [904, 503] on textarea "Type a message here..." at bounding box center [997, 503] width 274 height 69
type textarea "Yes"
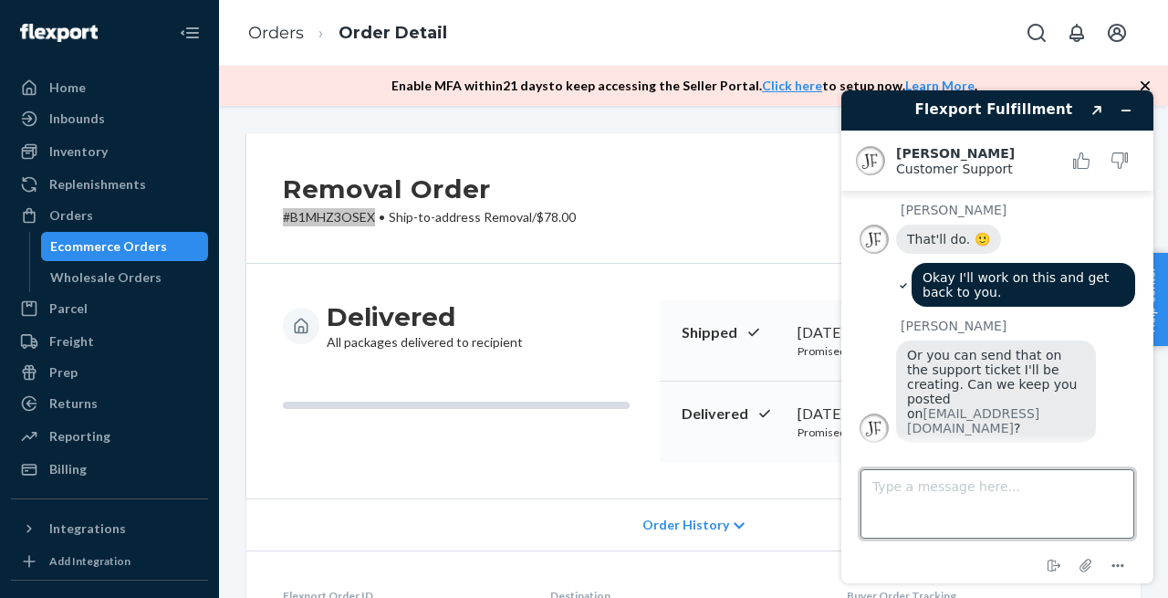
scroll to position [549, 0]
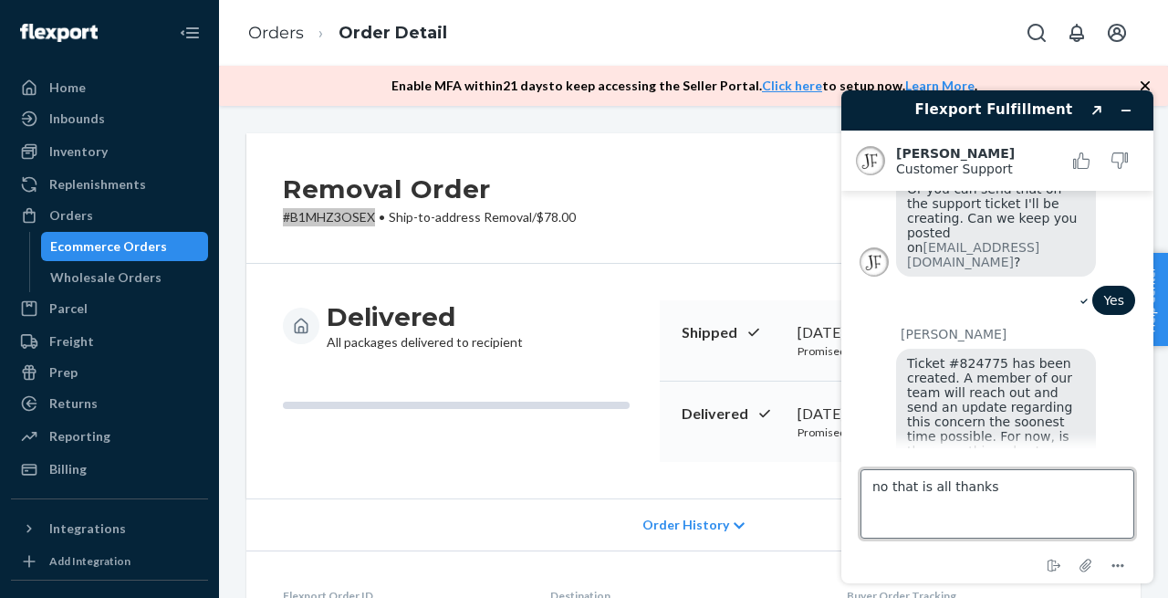
type textarea "no that is all thanks!"
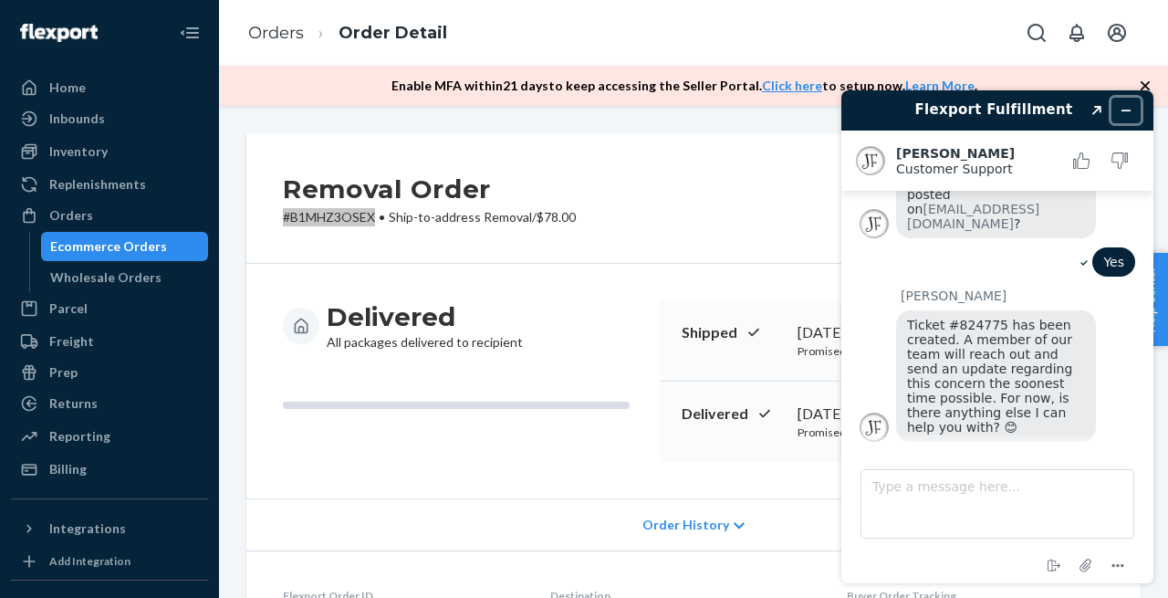
click at [1127, 110] on icon "Minimize widget" at bounding box center [1126, 110] width 8 height 0
